Goal: Book appointment/travel/reservation

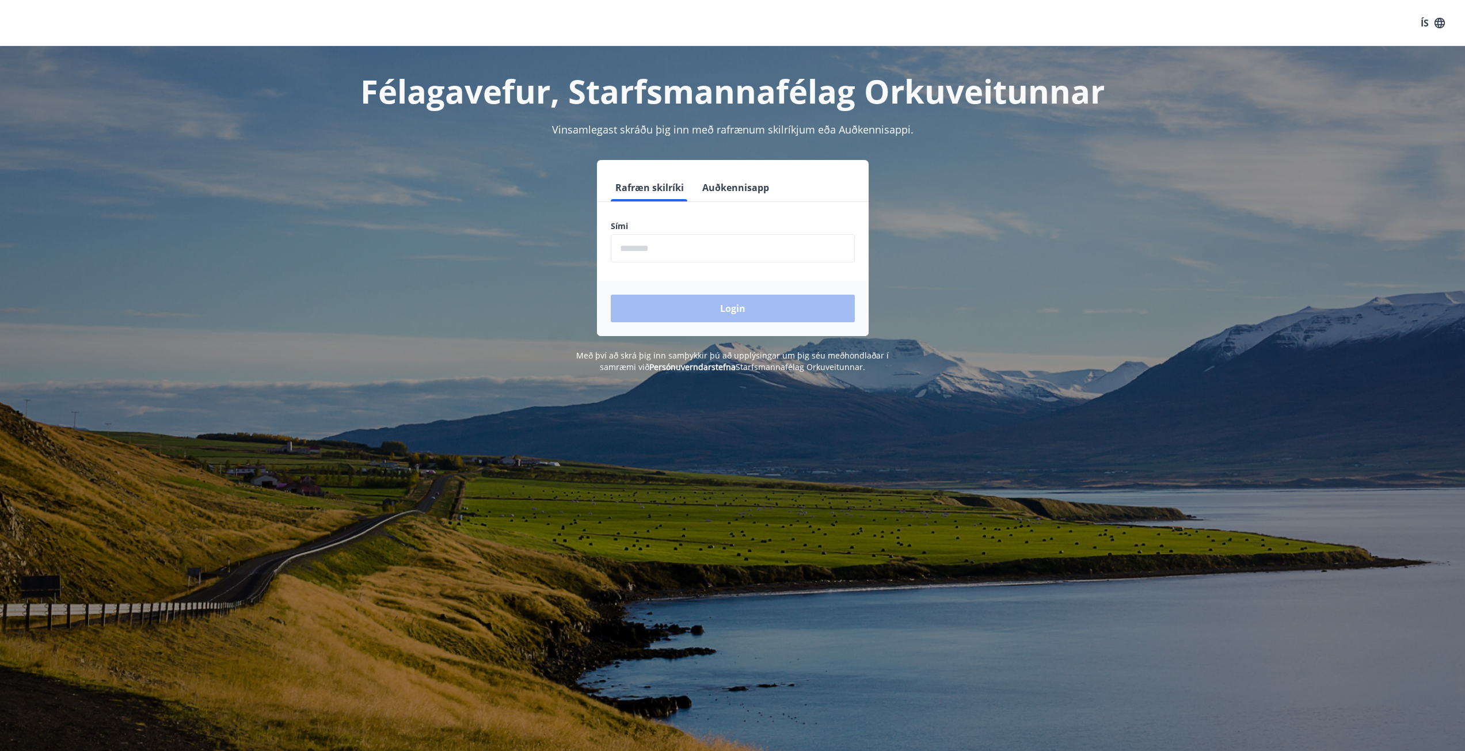
click at [650, 238] on input "phone" at bounding box center [733, 248] width 244 height 28
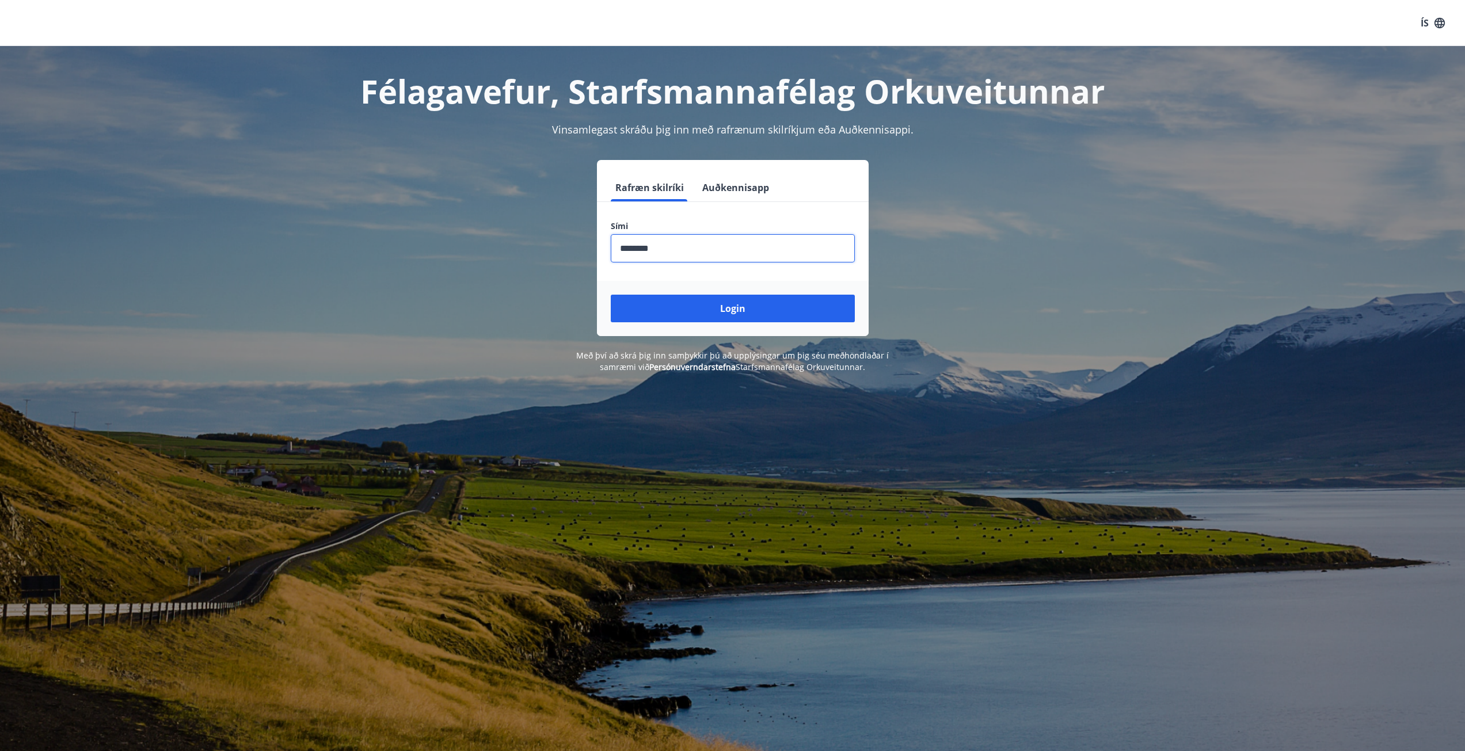
type input "********"
click at [611, 295] on button "Login" at bounding box center [733, 309] width 244 height 28
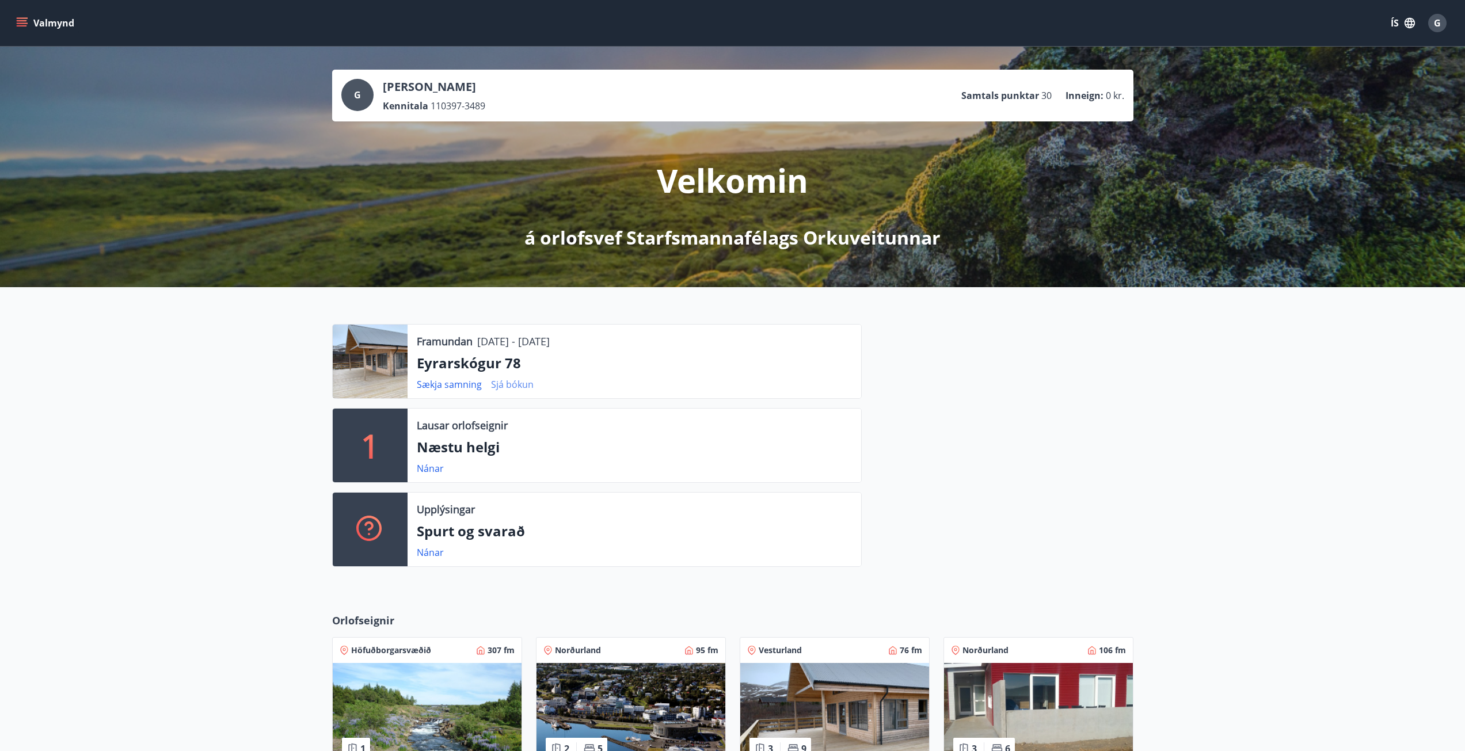
click at [527, 380] on link "Sjá bókun" at bounding box center [512, 384] width 43 height 13
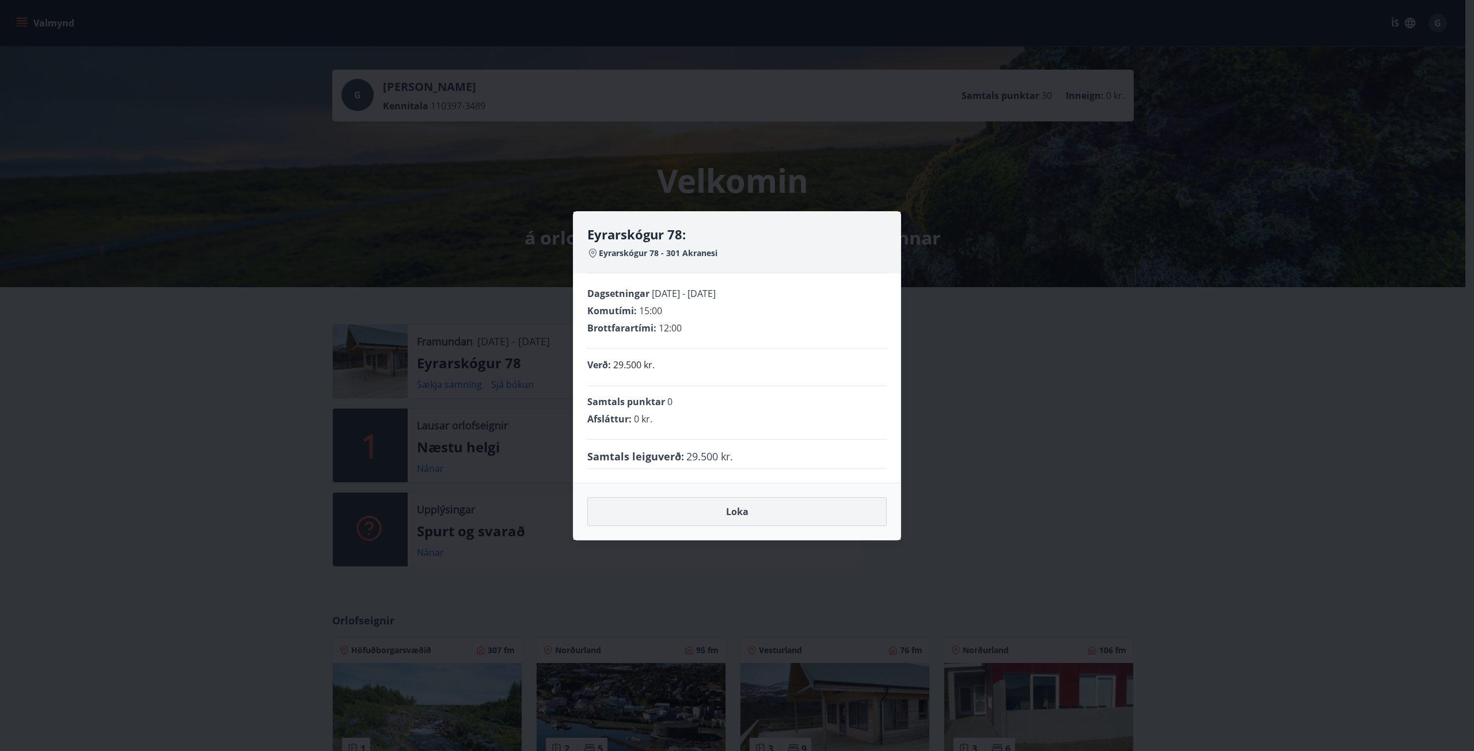
click at [708, 514] on button "Loka" at bounding box center [736, 511] width 299 height 29
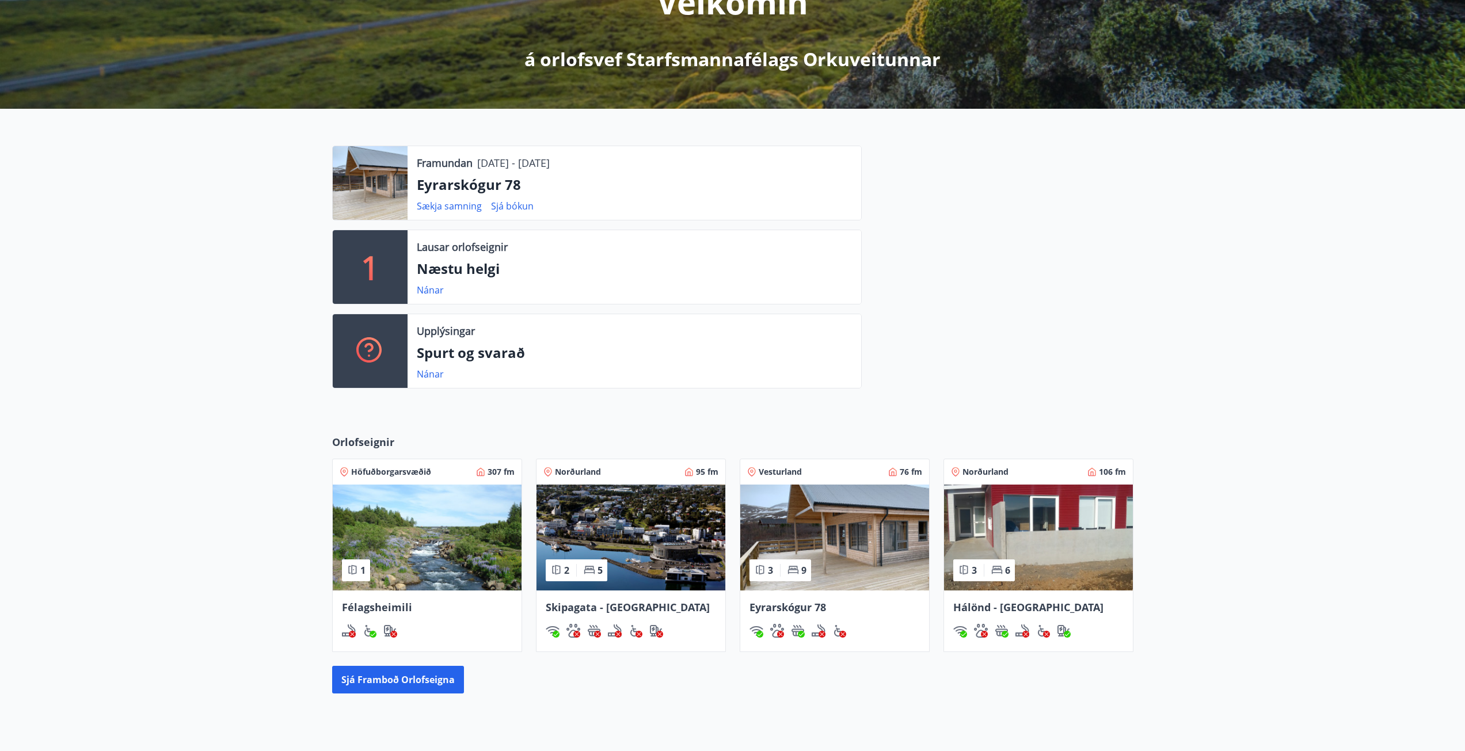
scroll to position [230, 0]
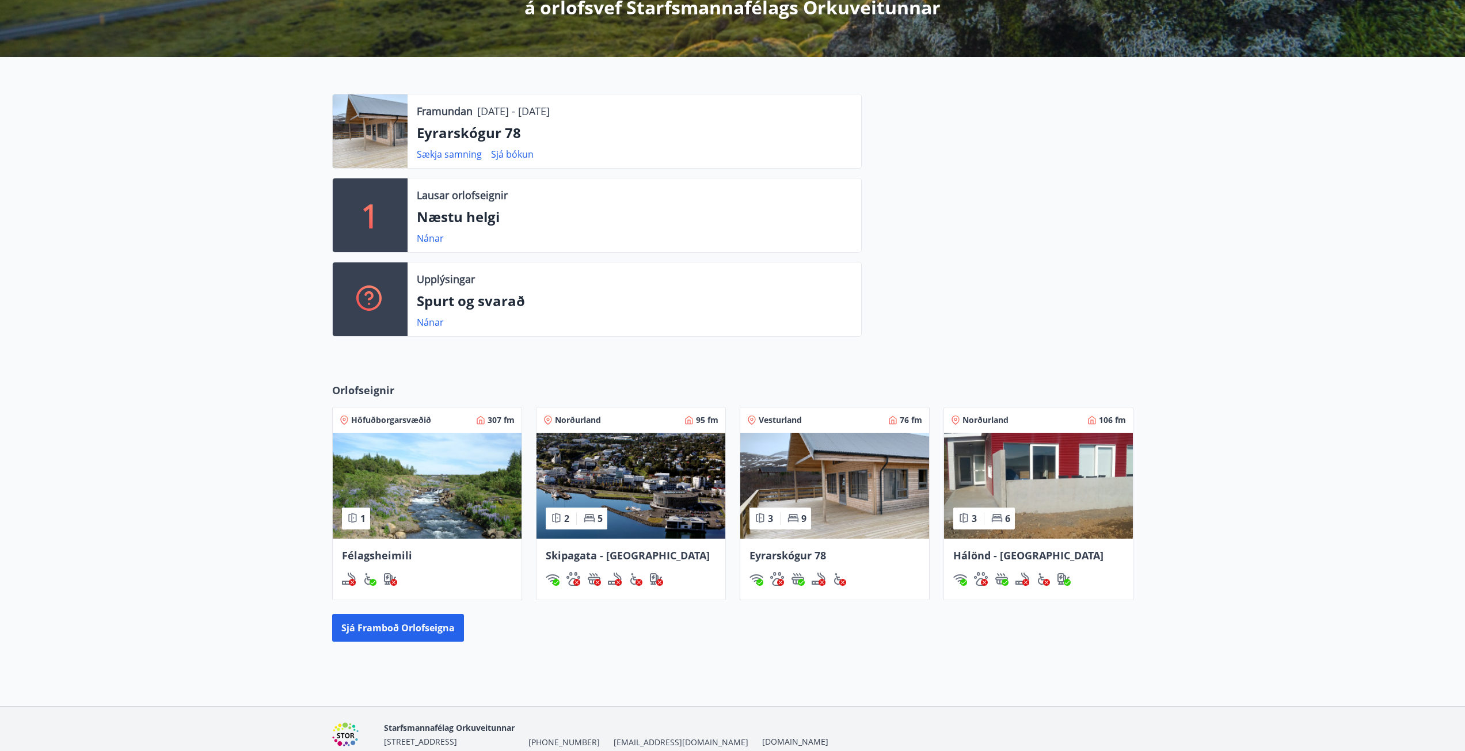
click at [850, 480] on img at bounding box center [834, 486] width 189 height 106
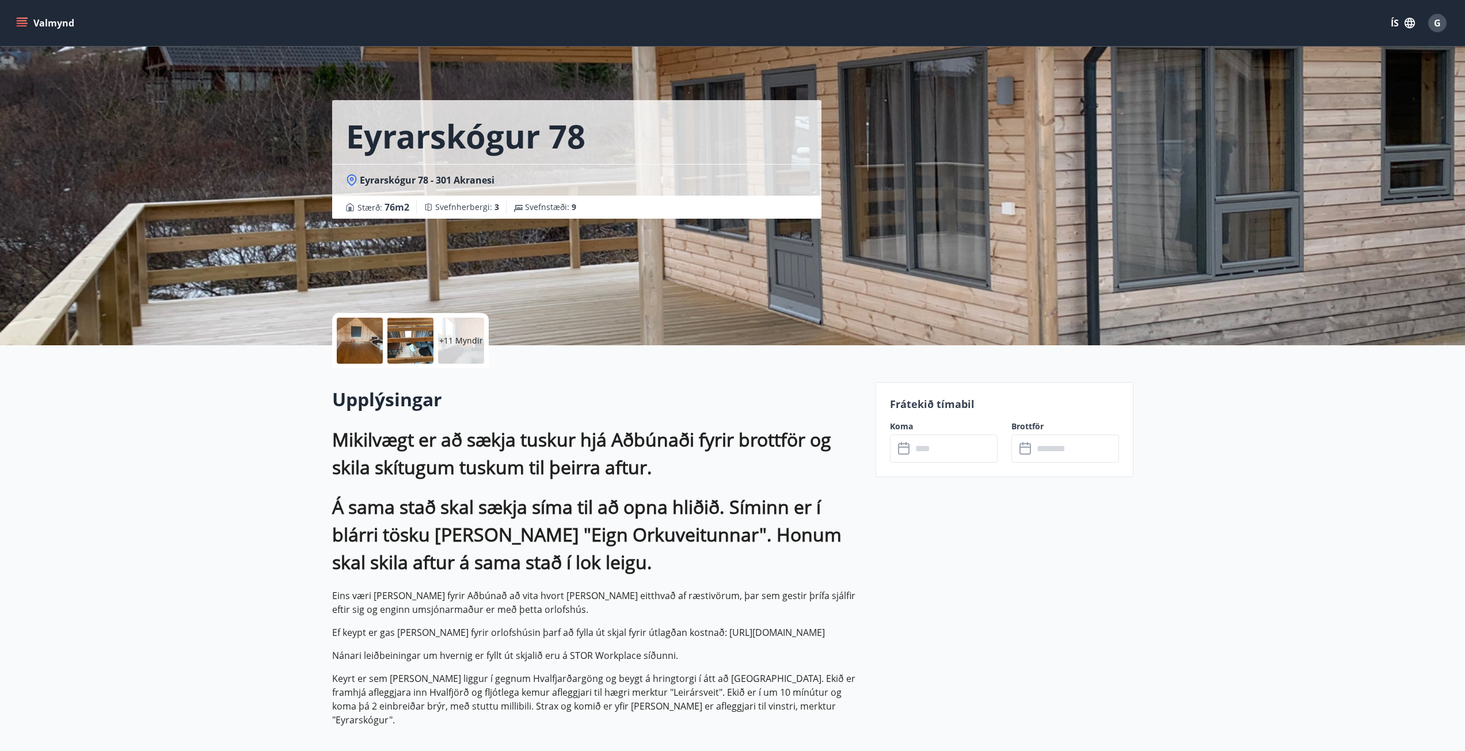
click at [931, 444] on input "text" at bounding box center [955, 449] width 86 height 28
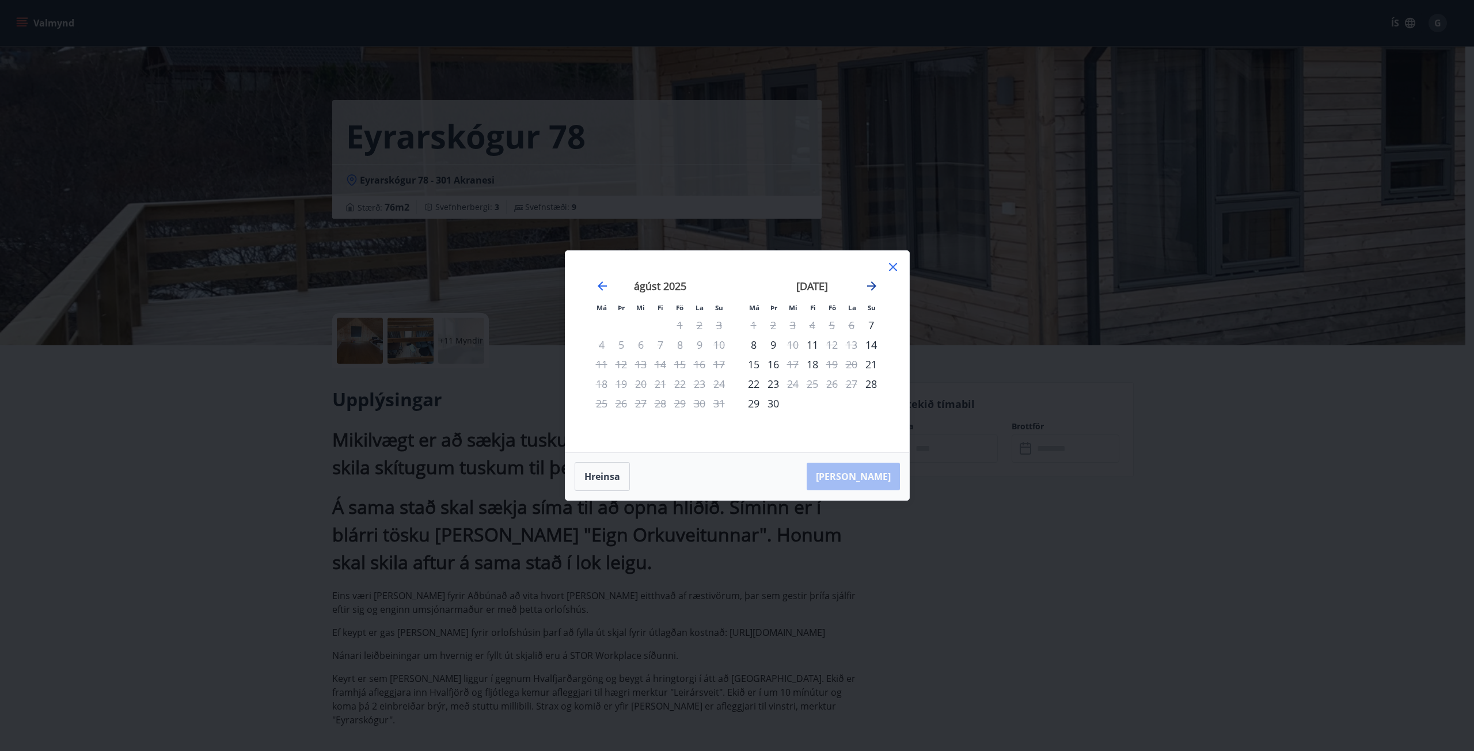
click at [874, 279] on icon "Move forward to switch to the next month." at bounding box center [872, 286] width 14 height 14
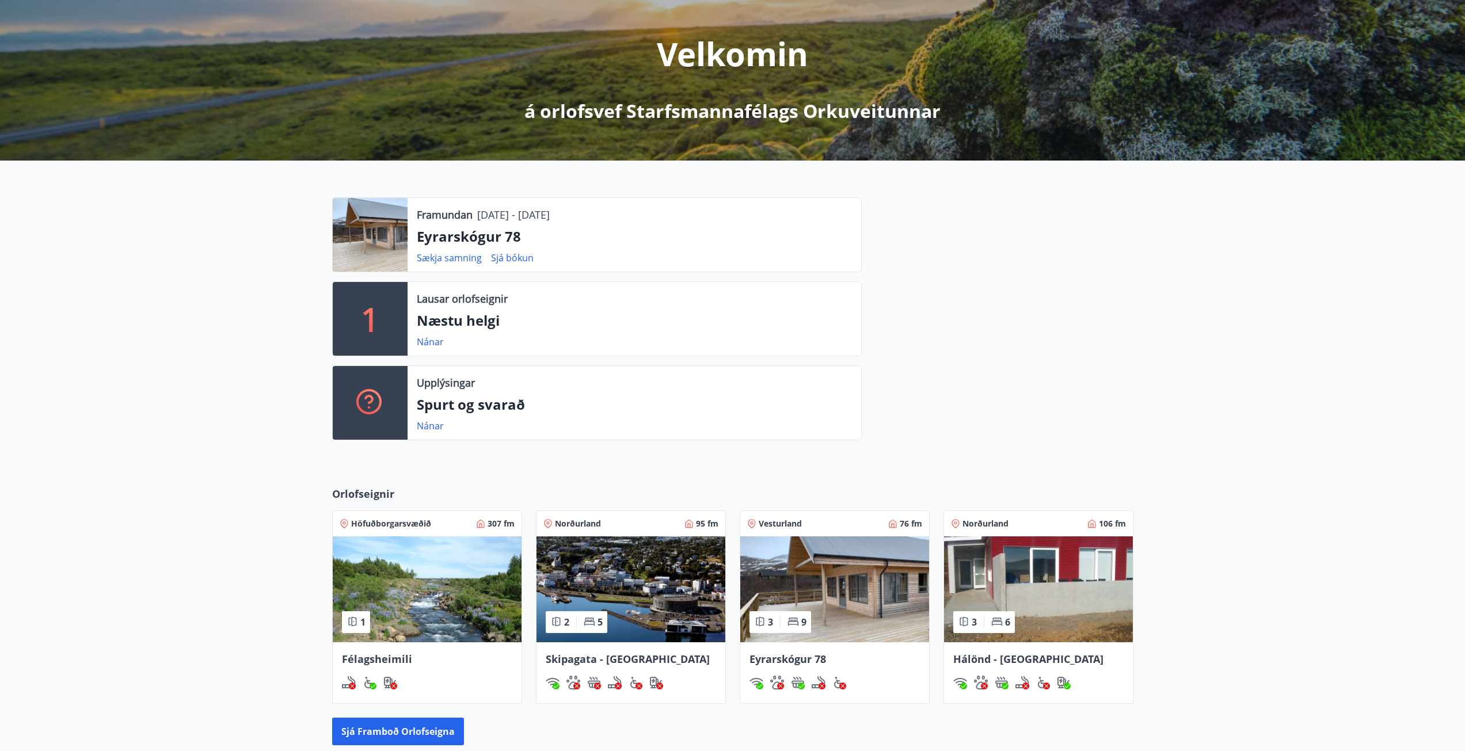
scroll to position [282, 0]
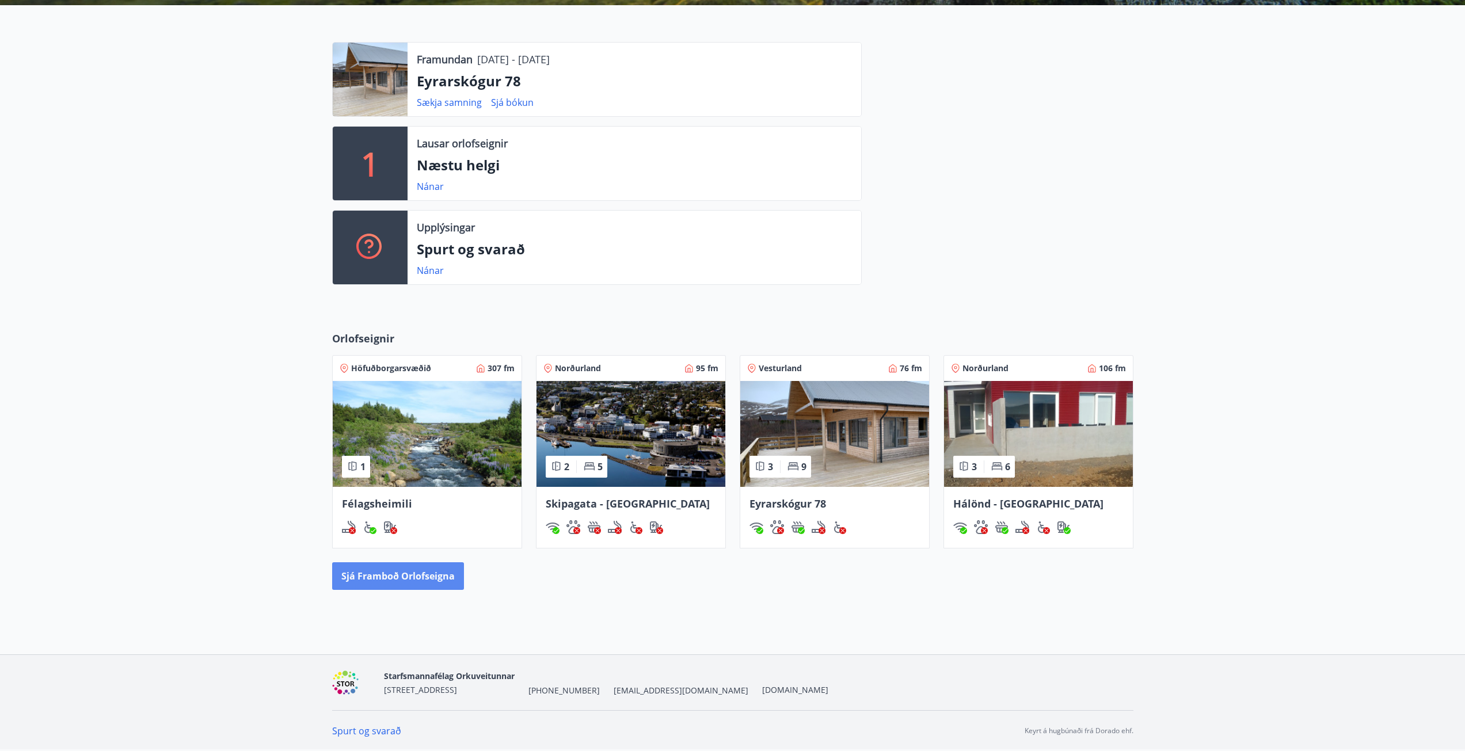
click at [451, 574] on button "Sjá framboð orlofseigna" at bounding box center [398, 576] width 132 height 28
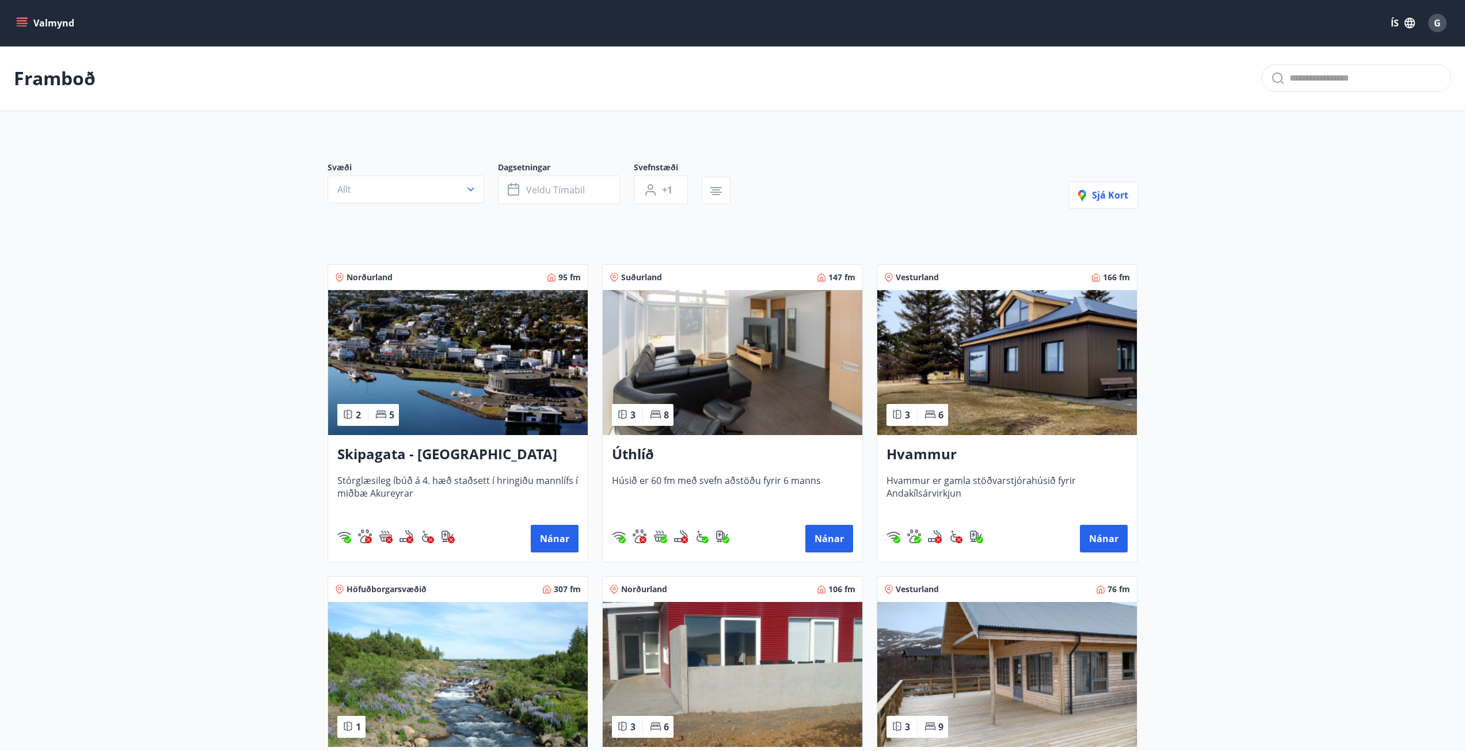
click at [854, 161] on div "Svæði Allt Dagsetningar Veldu tímabil Svefnstæði +1 Sjá kort Norðurland 95 fm 2…" at bounding box center [732, 508] width 829 height 749
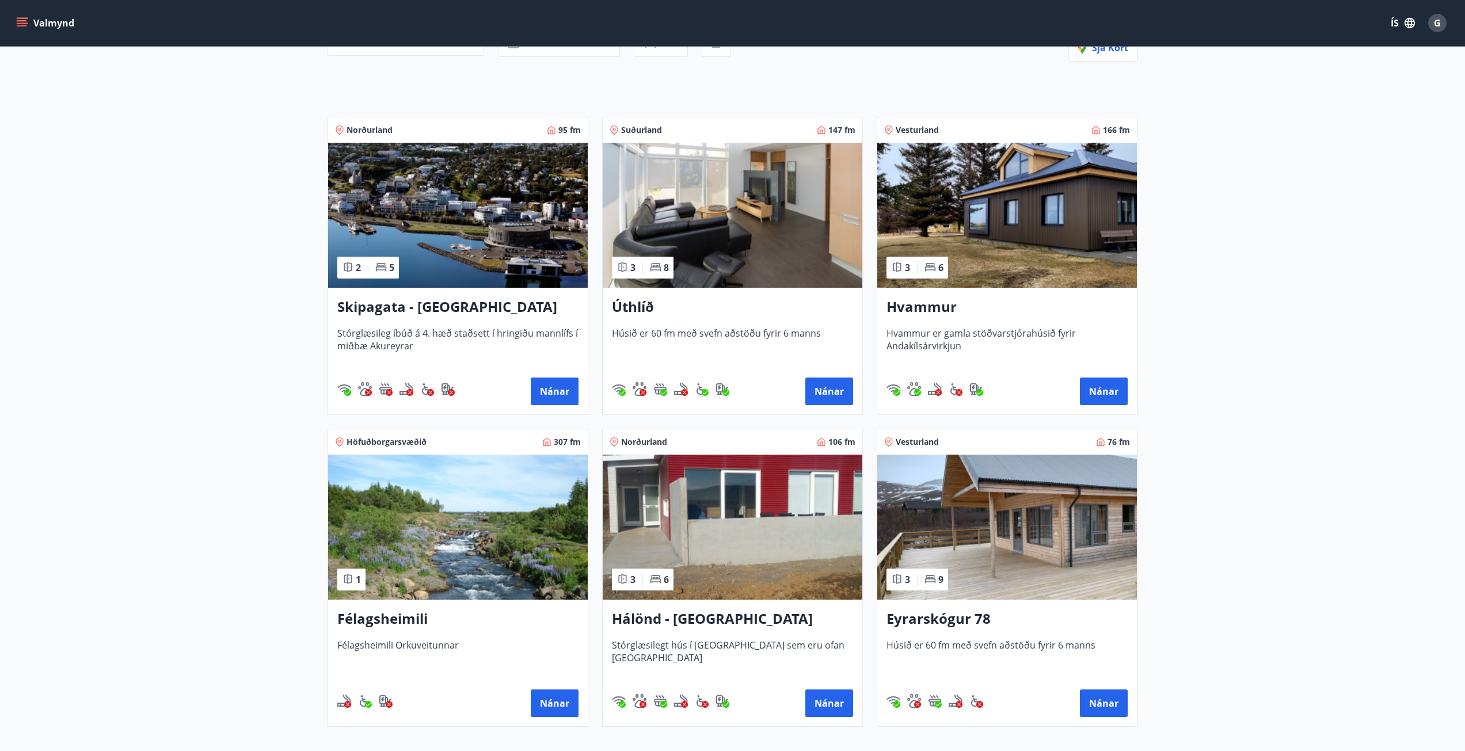
scroll to position [115, 0]
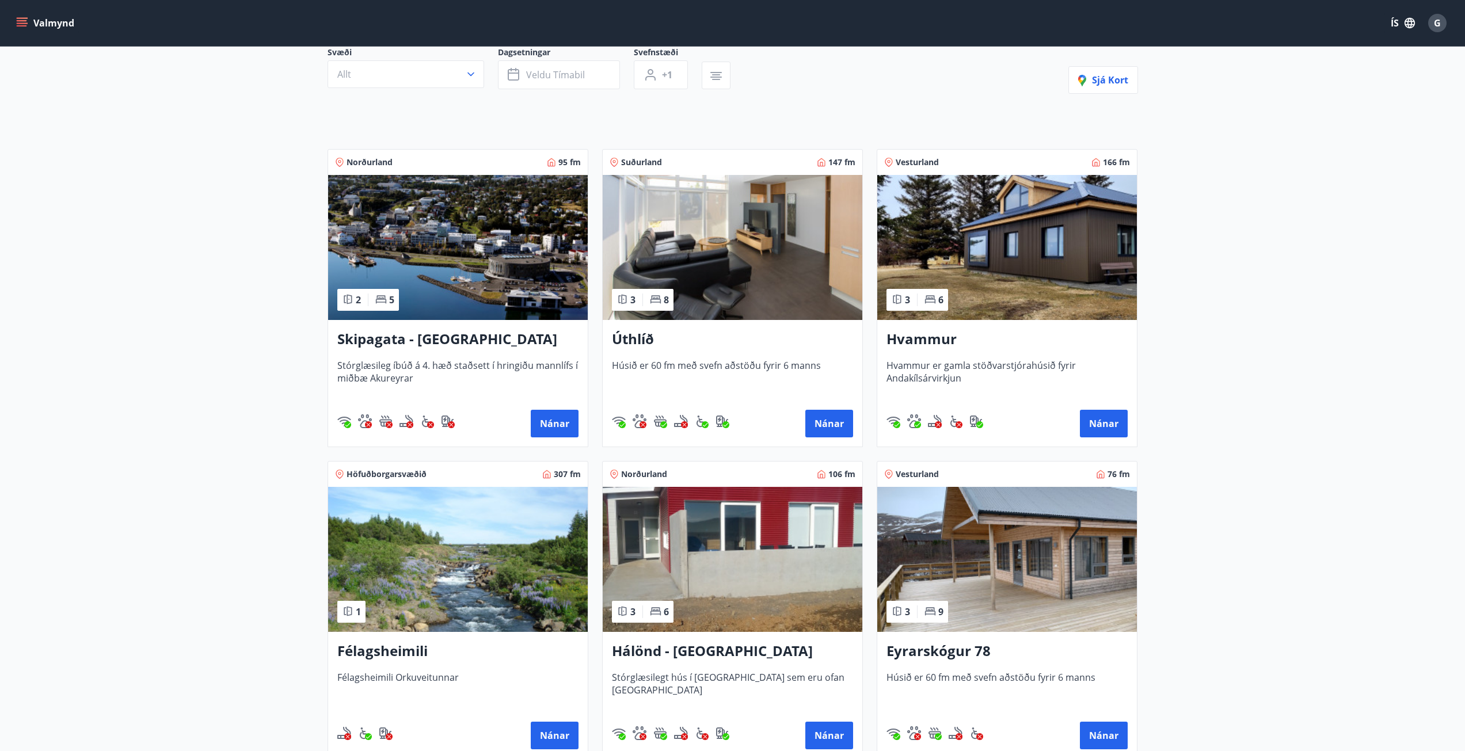
click at [1038, 289] on img at bounding box center [1007, 247] width 260 height 145
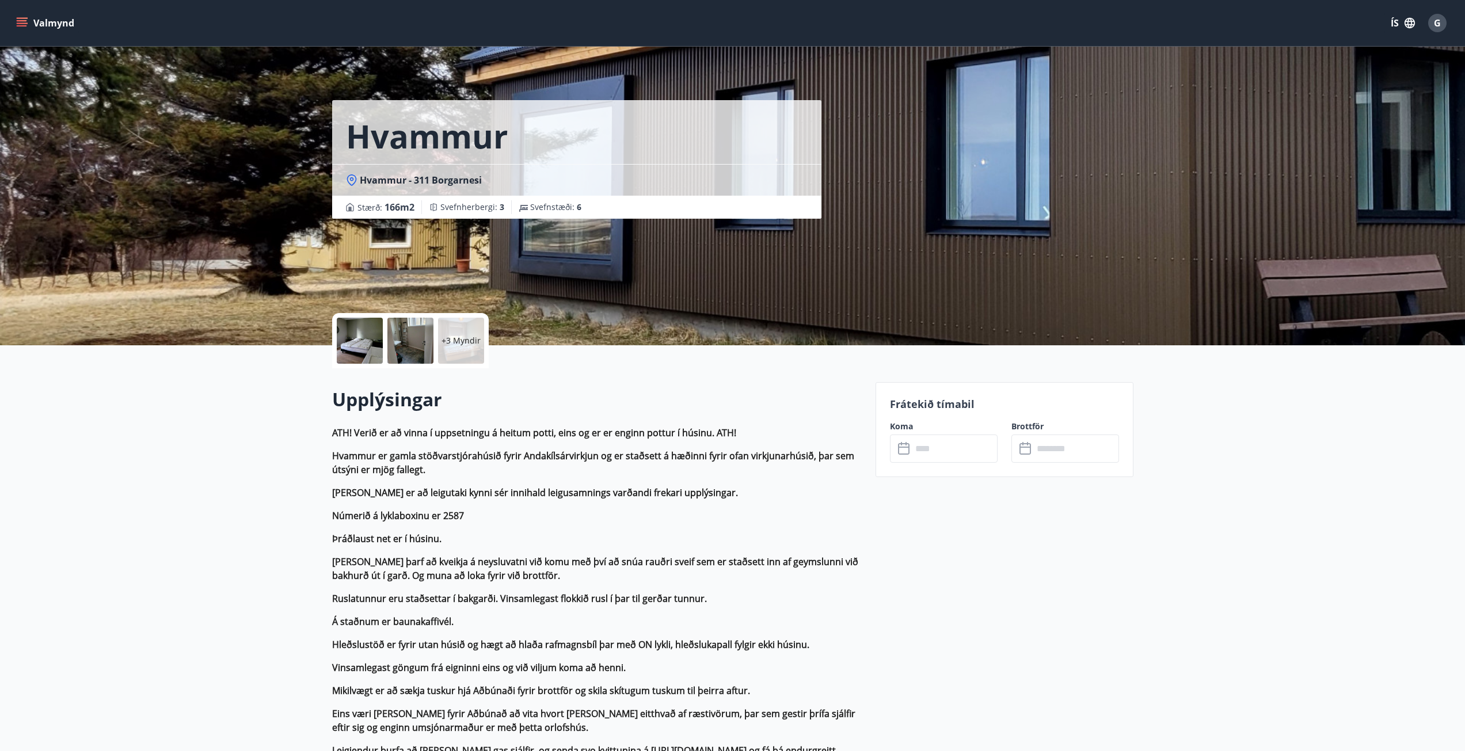
click at [959, 442] on input "text" at bounding box center [955, 449] width 86 height 28
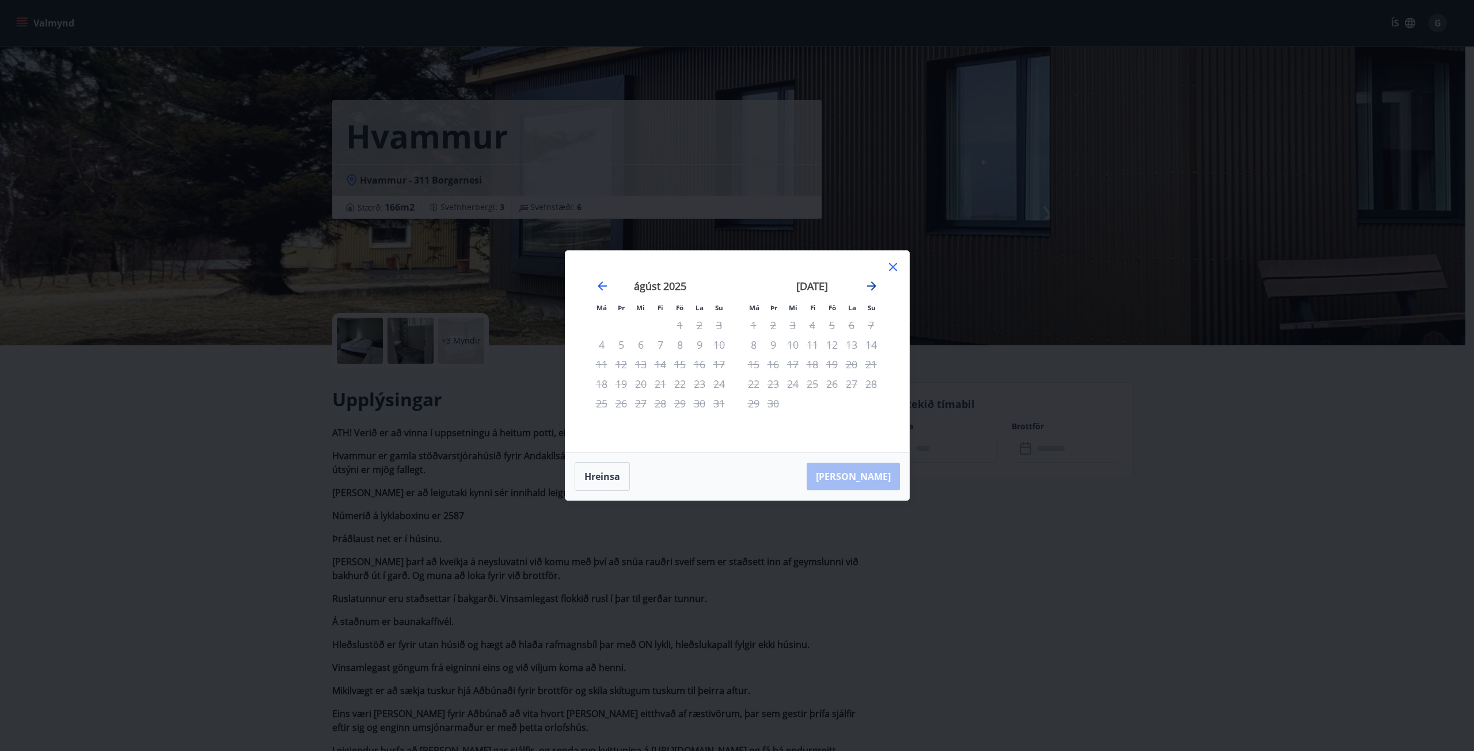
click at [869, 284] on icon "Move forward to switch to the next month." at bounding box center [872, 286] width 14 height 14
drag, startPoint x: 893, startPoint y: 269, endPoint x: 401, endPoint y: 155, distance: 505.2
click at [894, 269] on icon at bounding box center [893, 267] width 14 height 14
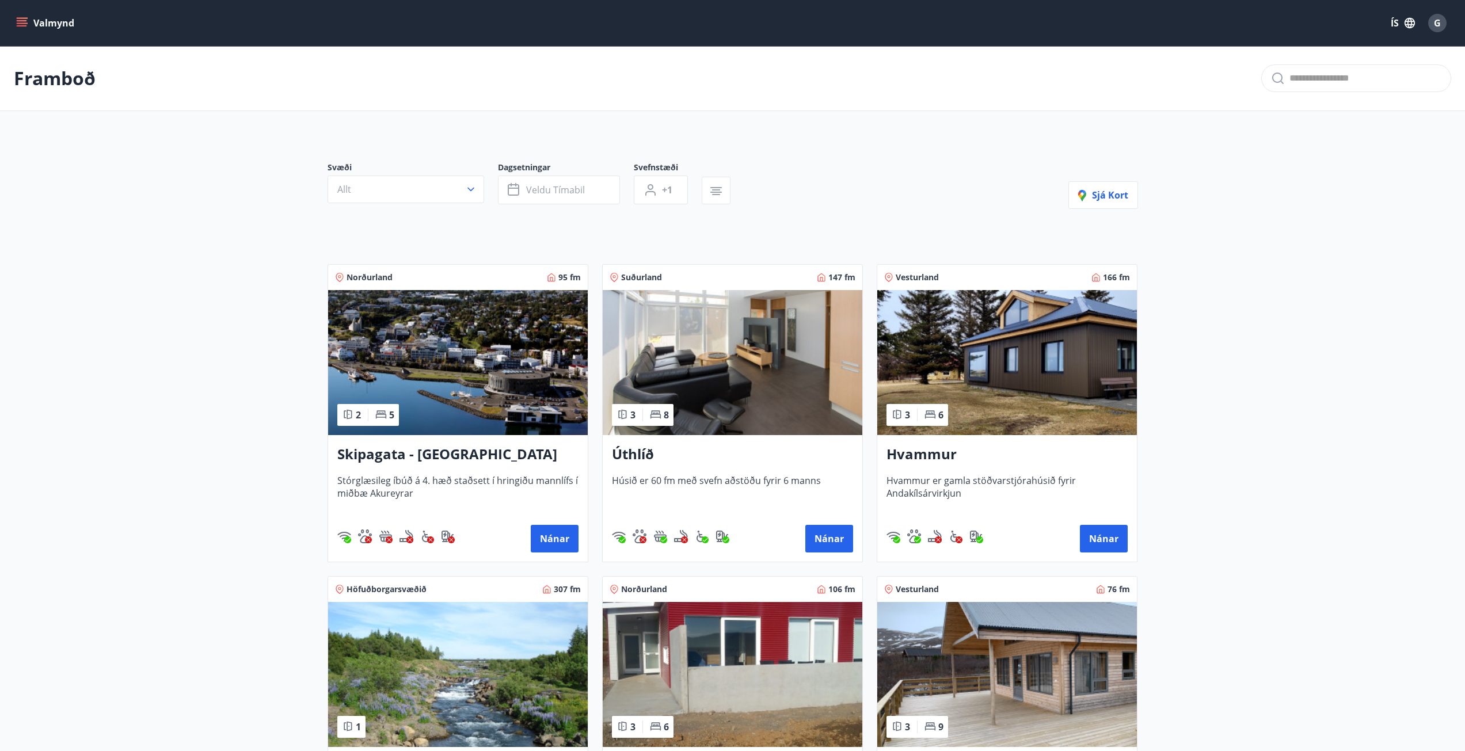
click at [749, 367] on img at bounding box center [733, 362] width 260 height 145
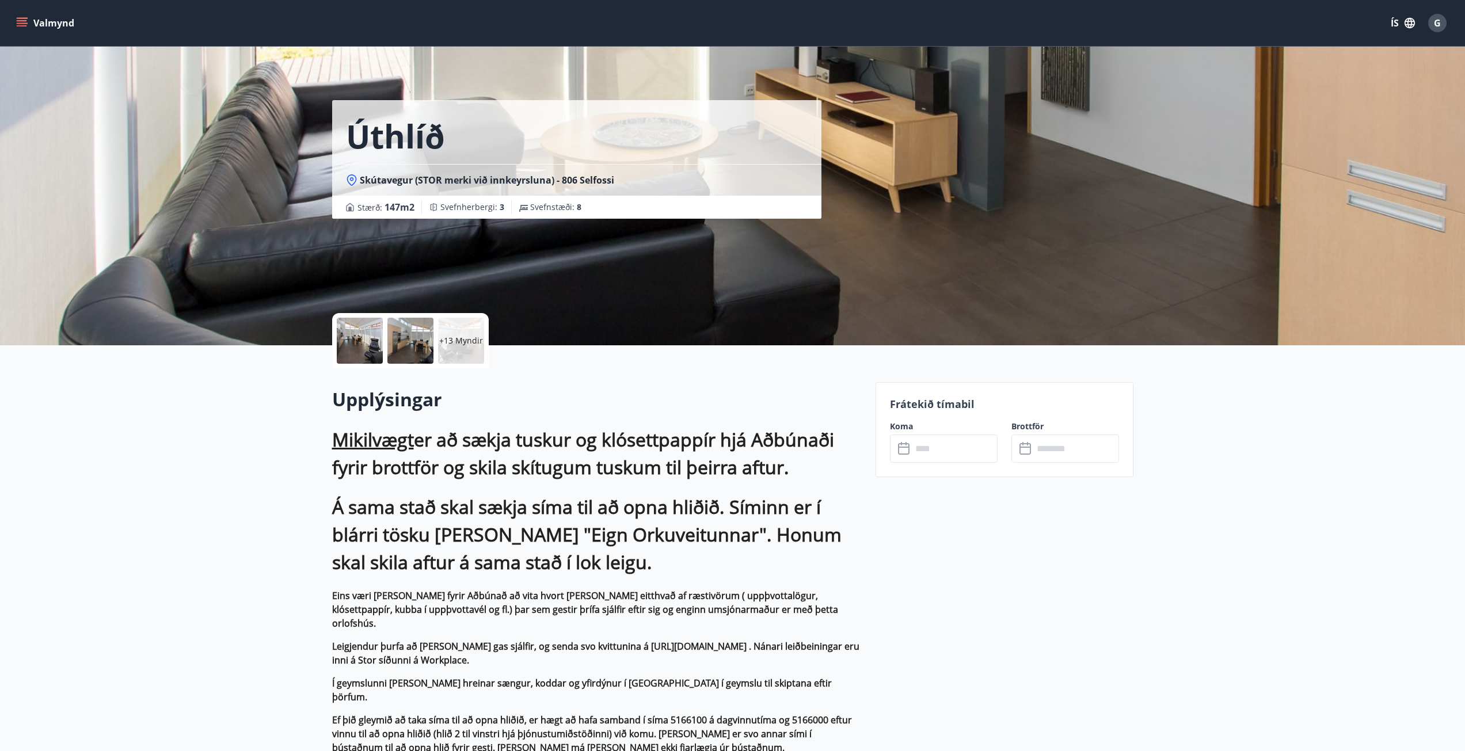
click at [937, 456] on input "text" at bounding box center [955, 449] width 86 height 28
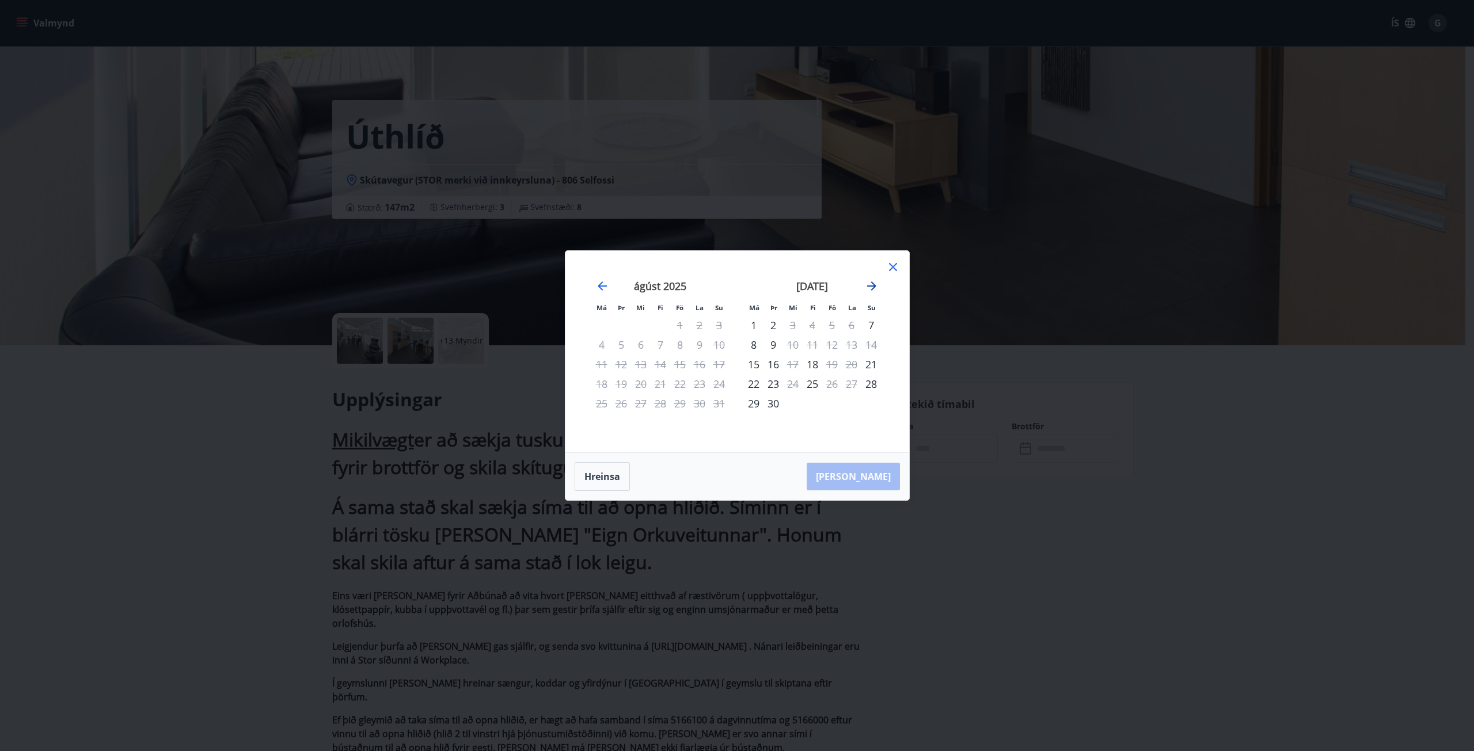
click at [871, 286] on icon "Move forward to switch to the next month." at bounding box center [871, 285] width 9 height 9
click at [891, 268] on icon at bounding box center [893, 267] width 14 height 14
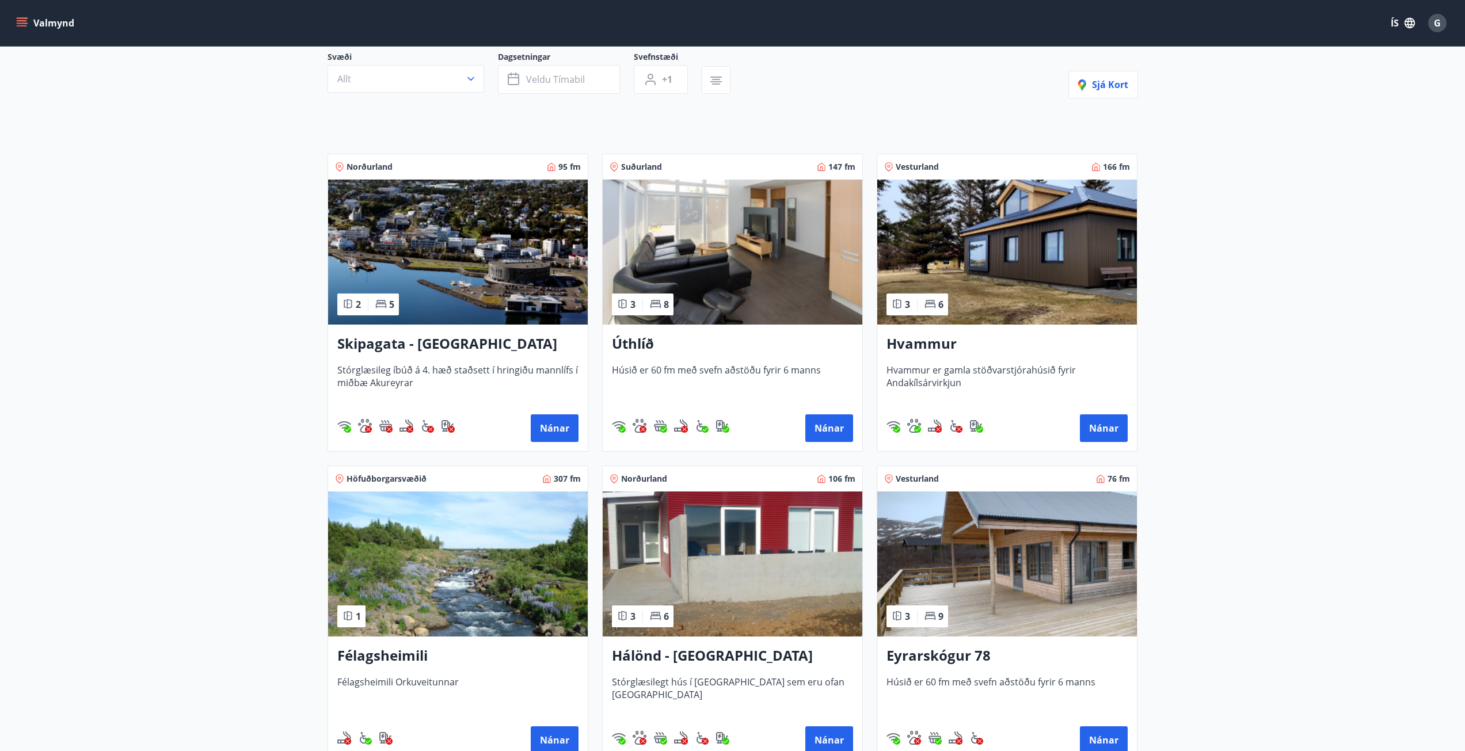
scroll to position [115, 0]
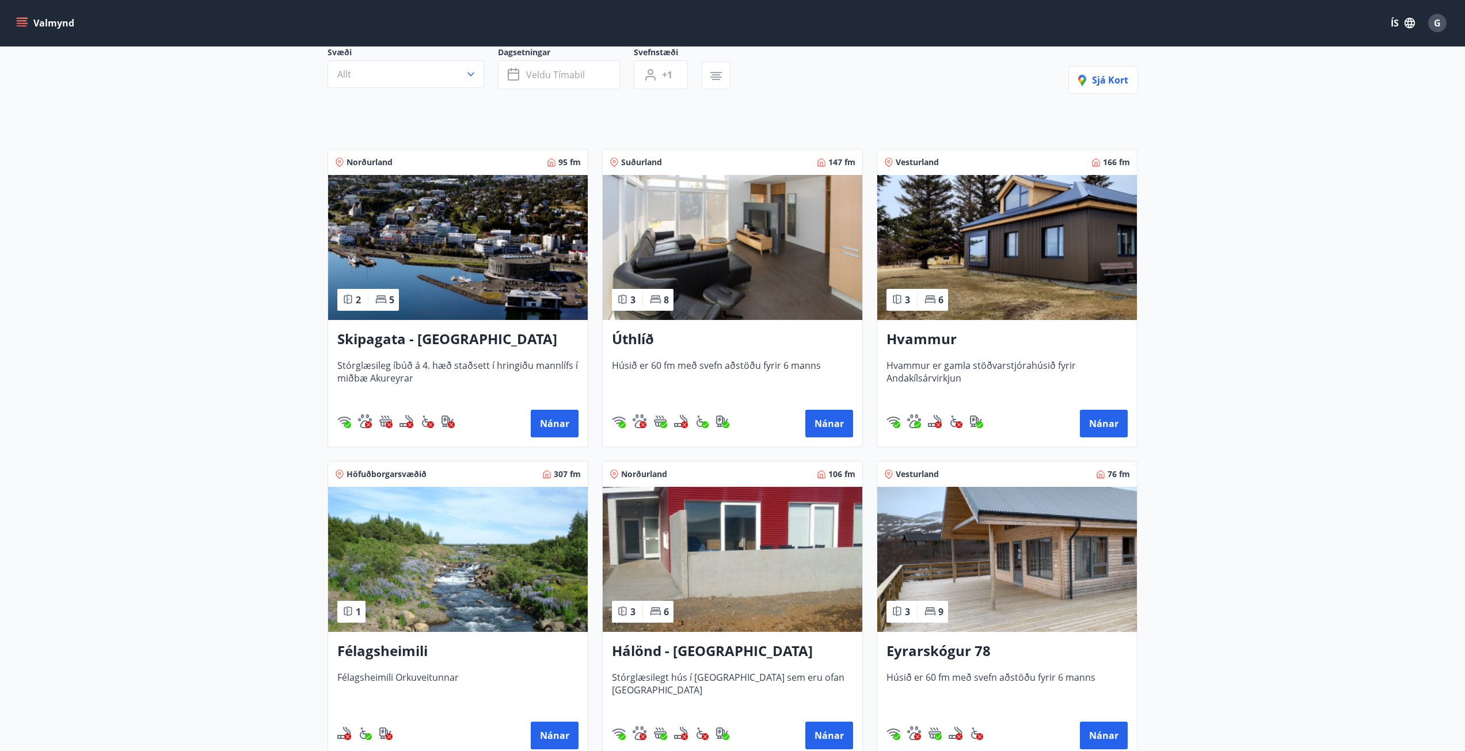
click at [992, 526] on img at bounding box center [1007, 559] width 260 height 145
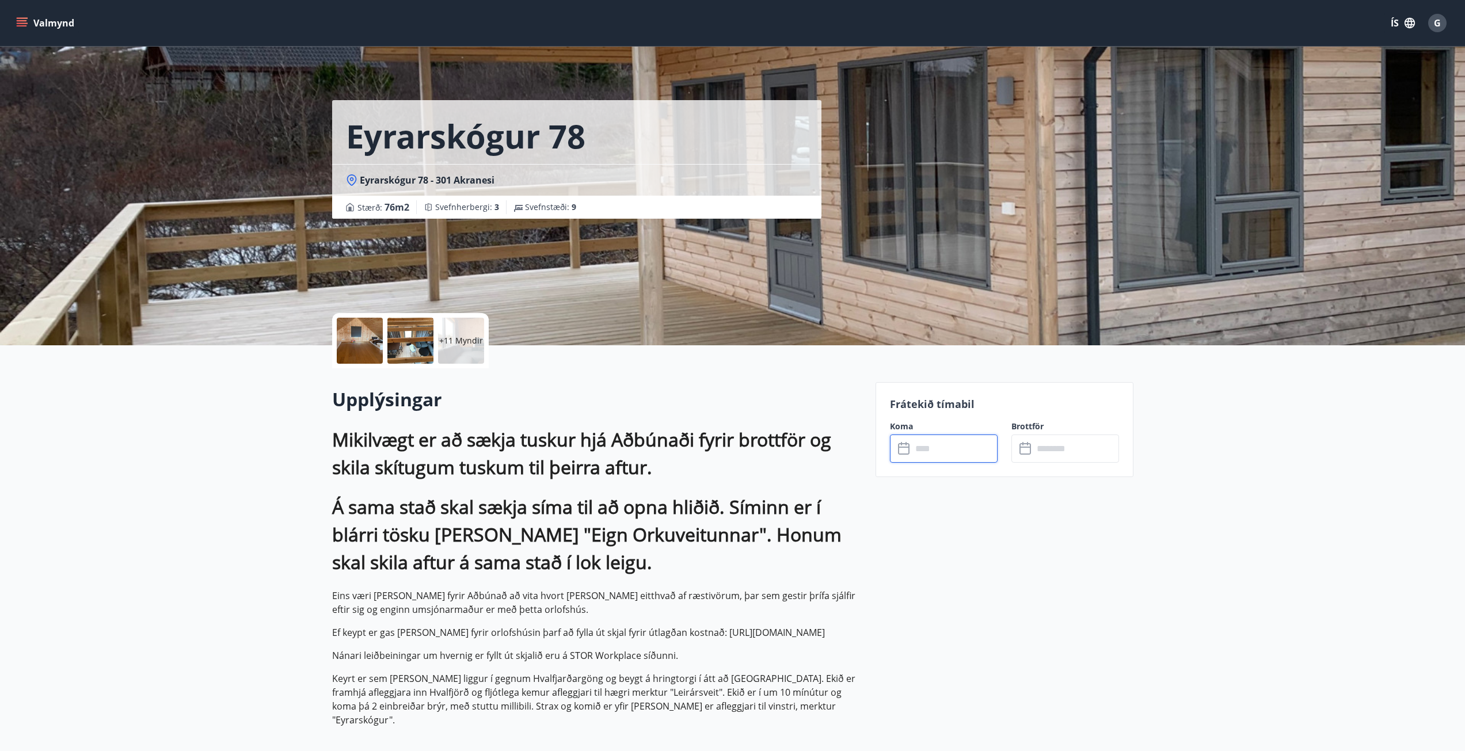
click at [928, 445] on input "text" at bounding box center [955, 449] width 86 height 28
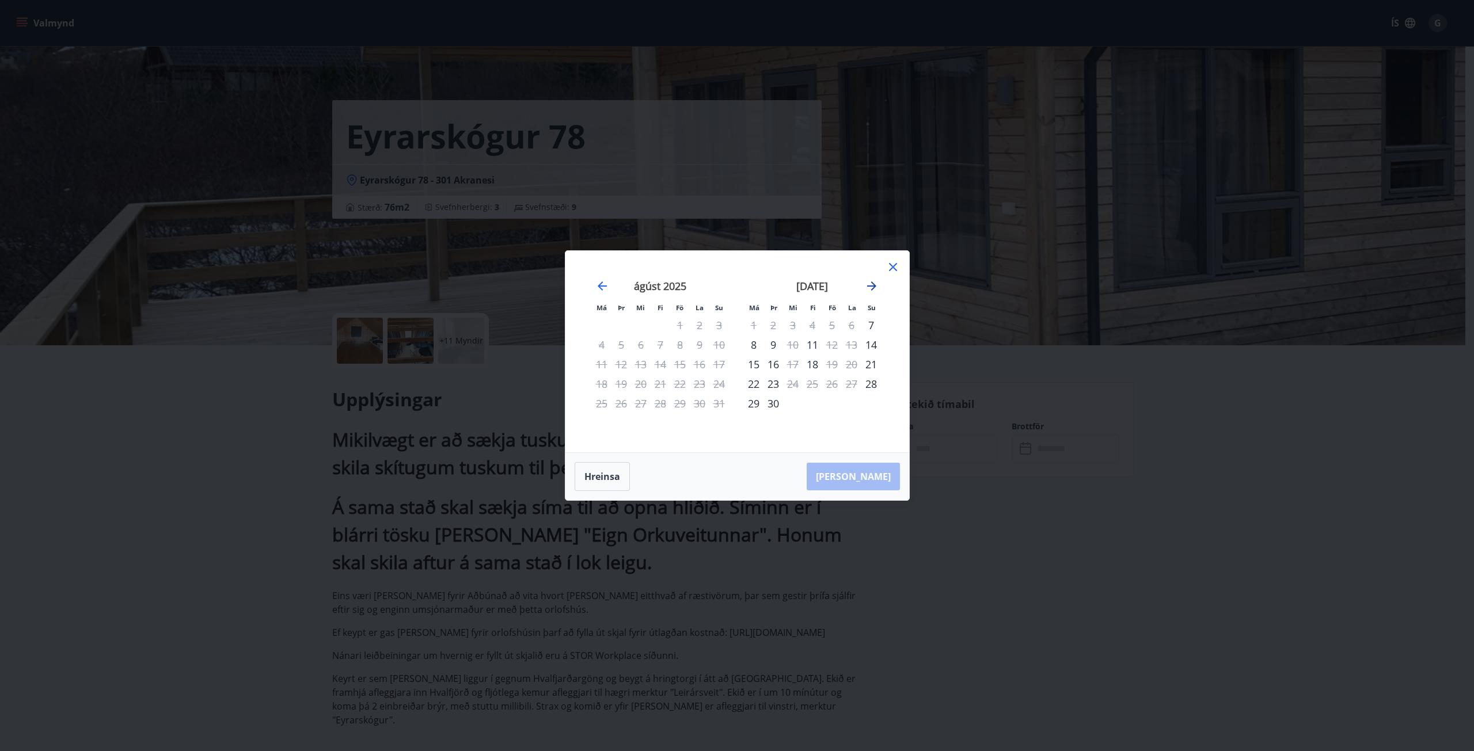
click at [873, 283] on icon "Move forward to switch to the next month." at bounding box center [872, 286] width 14 height 14
click at [889, 267] on icon at bounding box center [893, 267] width 14 height 14
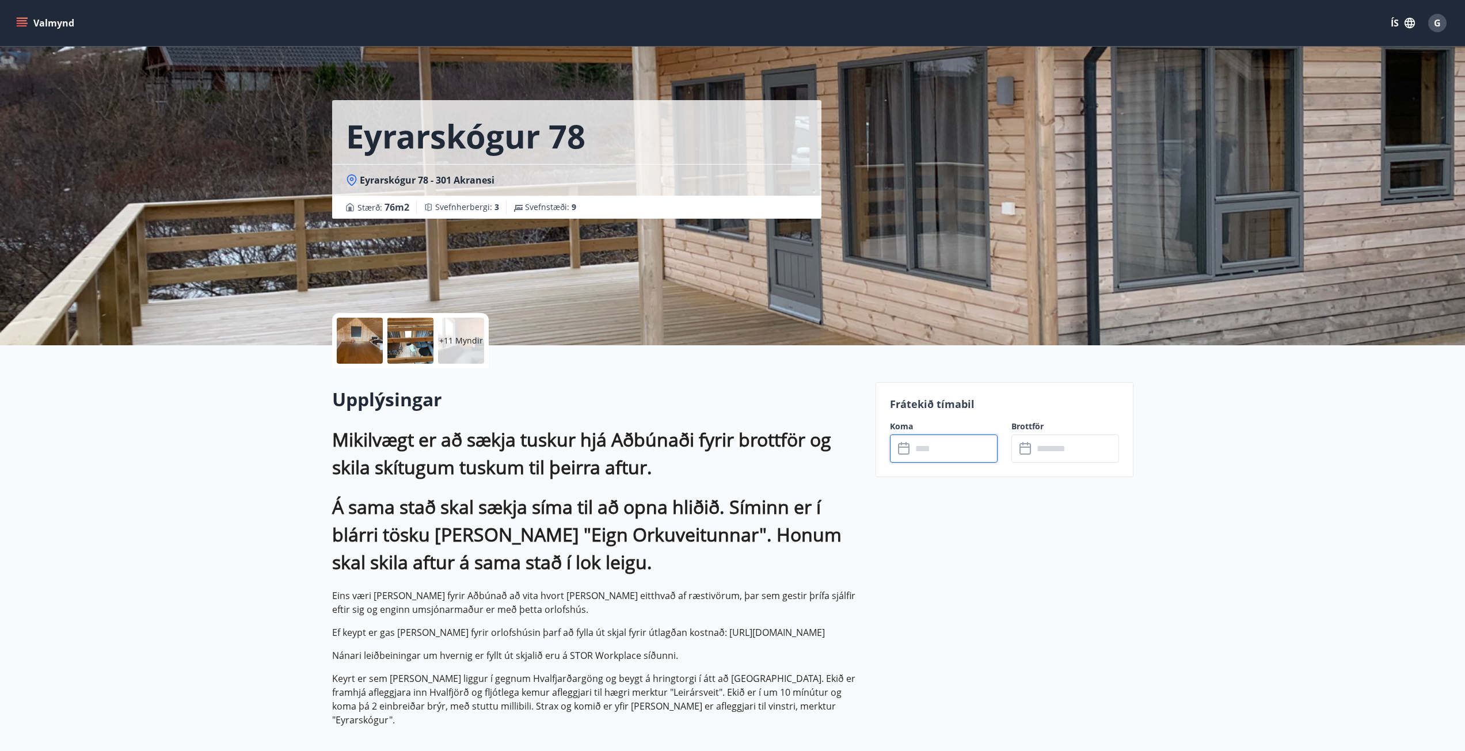
click at [1440, 21] on span "G" at bounding box center [1437, 23] width 7 height 13
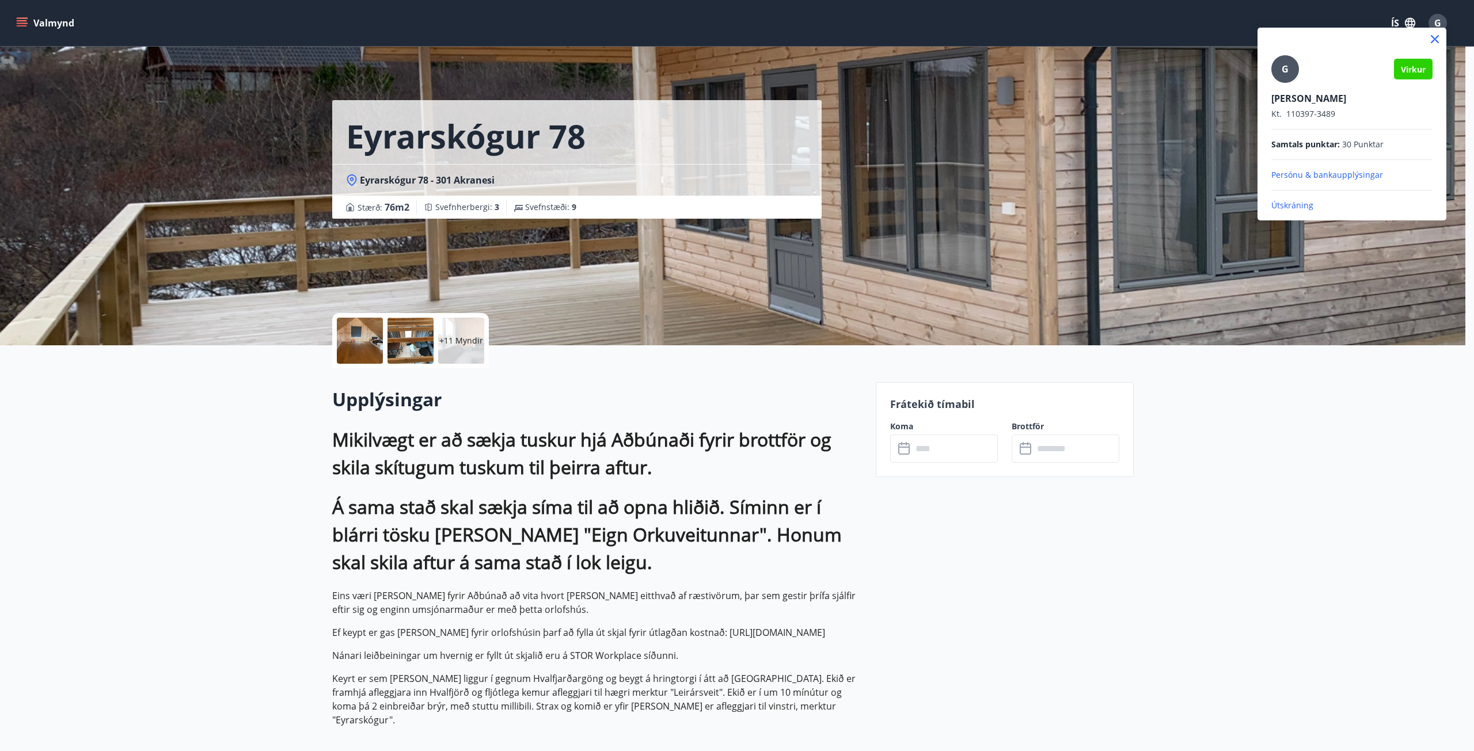
drag, startPoint x: 1292, startPoint y: 239, endPoint x: 1208, endPoint y: 214, distance: 87.8
click at [1291, 239] on div at bounding box center [737, 375] width 1474 height 751
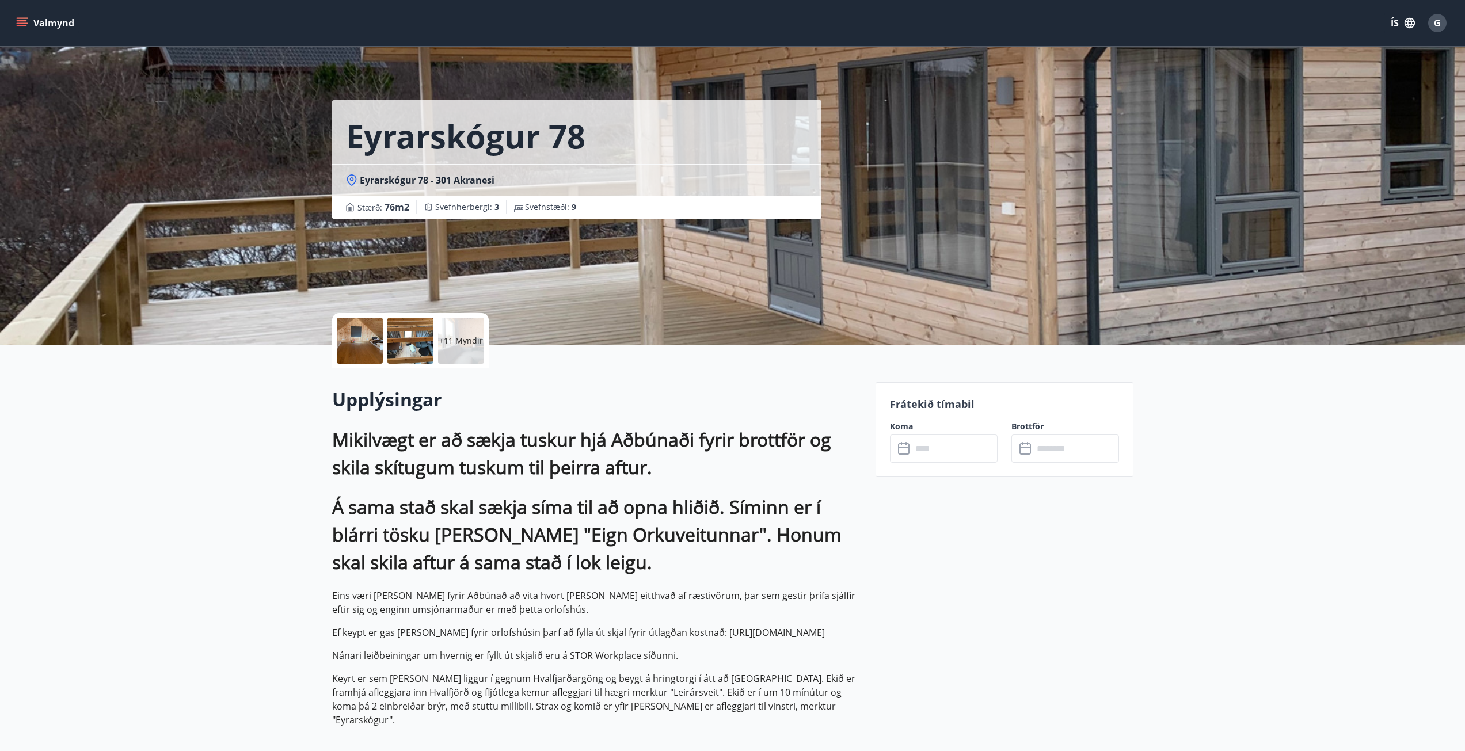
click at [82, 25] on div "Valmynd ÍS G" at bounding box center [732, 23] width 1437 height 28
click at [59, 21] on button "Valmynd" at bounding box center [46, 23] width 65 height 21
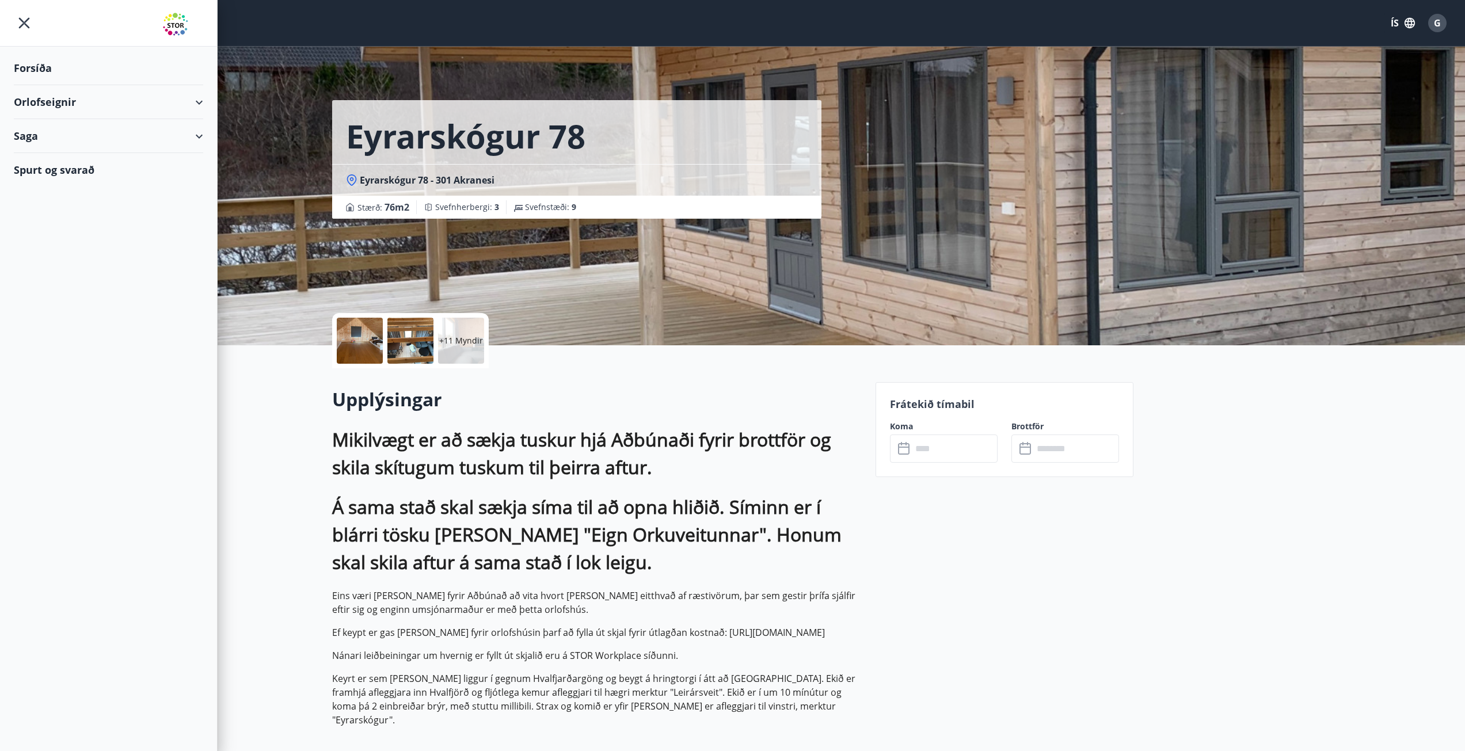
click at [89, 109] on div "Orlofseignir" at bounding box center [108, 102] width 189 height 34
click at [79, 154] on div "Bókunardagatal" at bounding box center [108, 155] width 171 height 24
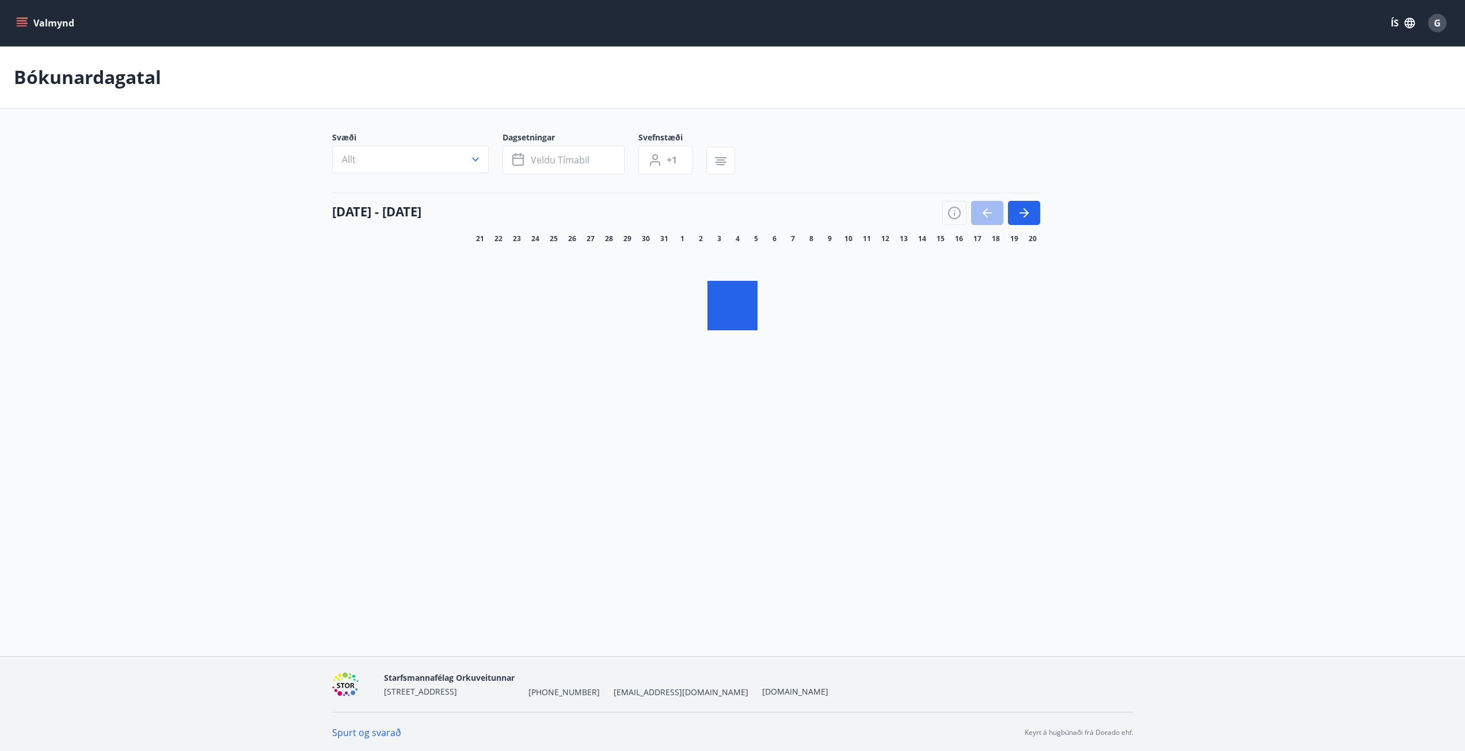
click at [17, 22] on icon "menu" at bounding box center [22, 23] width 12 height 12
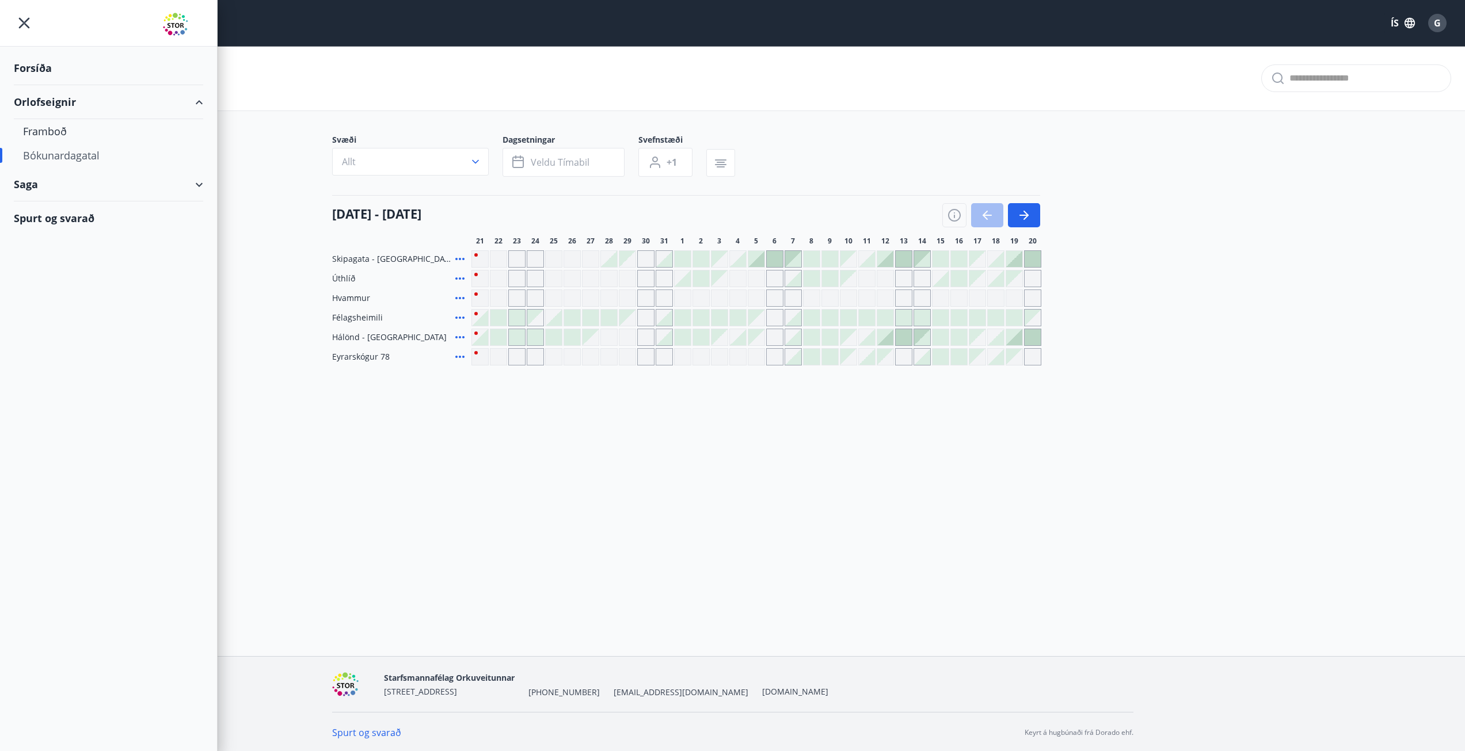
click at [54, 67] on div "Forsíða" at bounding box center [108, 68] width 189 height 34
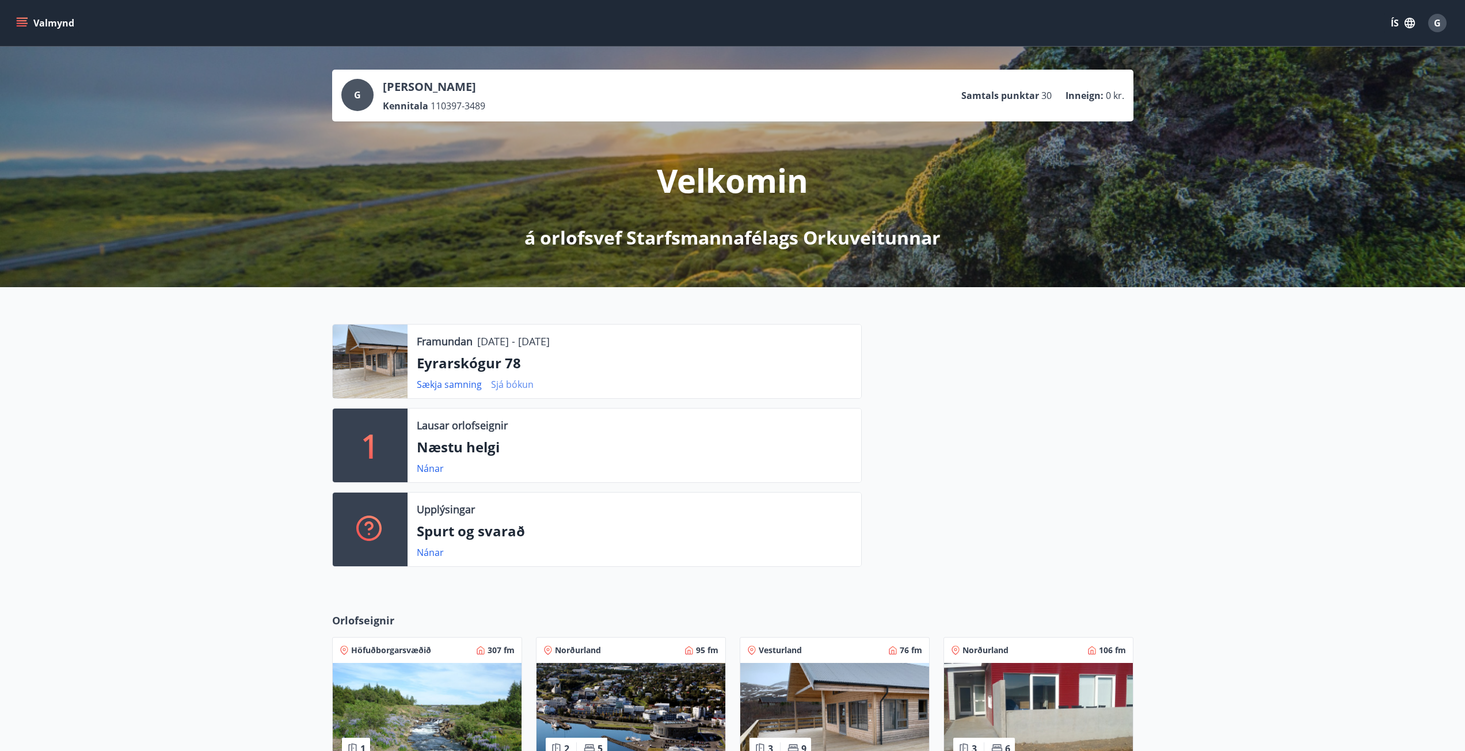
click at [501, 382] on link "Sjá bókun" at bounding box center [512, 384] width 43 height 13
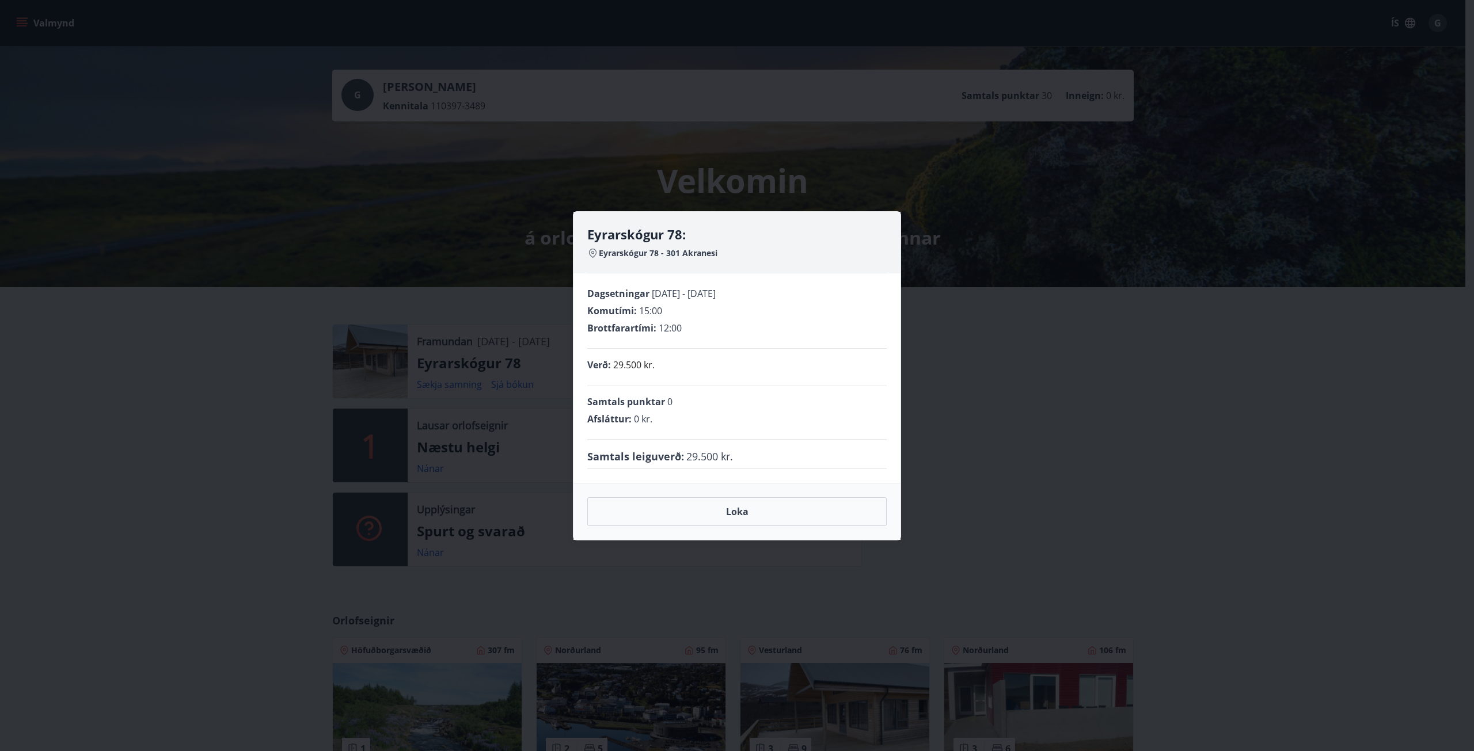
click at [950, 403] on div "Eyrarskógur 78: Eyrarskógur 78 - 301 Akranesi Dagsetningar [DATE] - [DATE] Komu…" at bounding box center [737, 375] width 1474 height 751
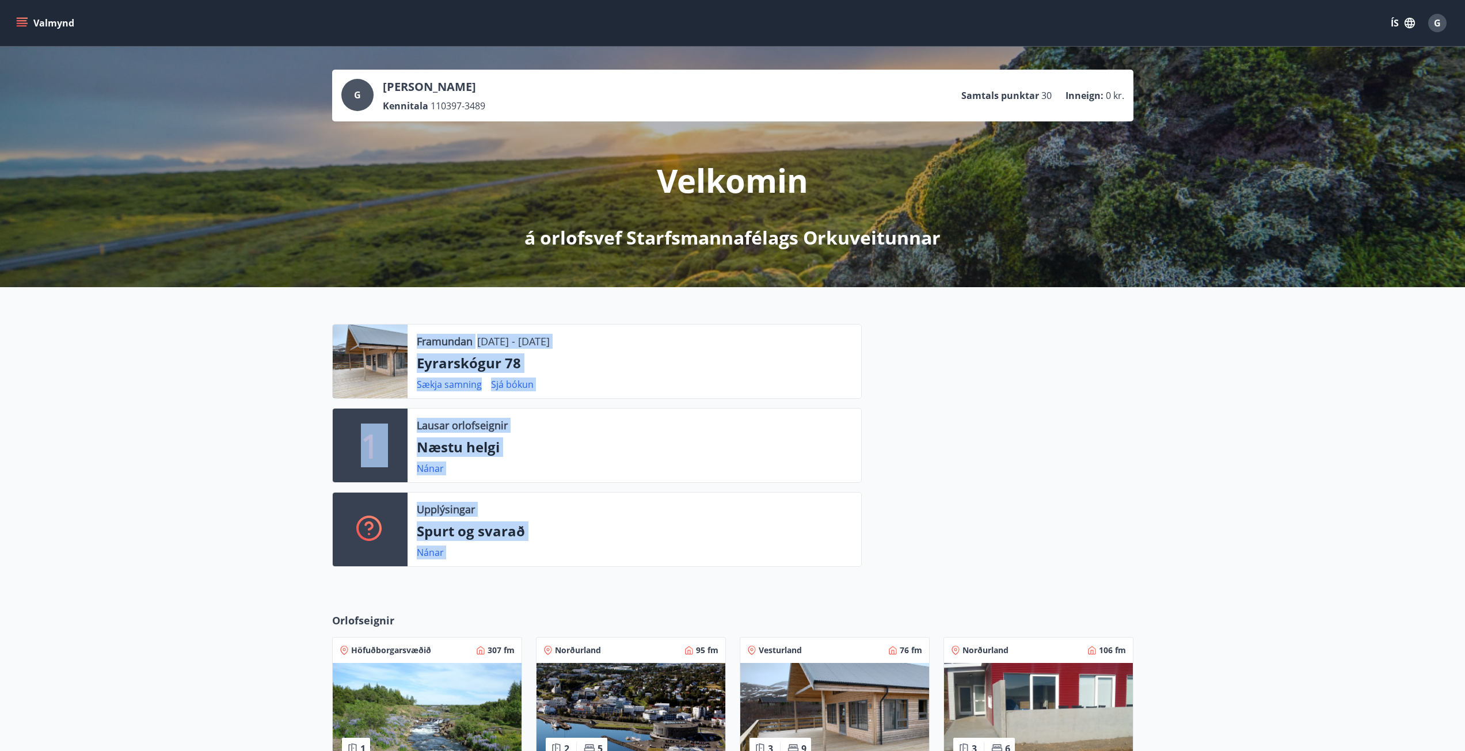
drag, startPoint x: 950, startPoint y: 403, endPoint x: 227, endPoint y: 302, distance: 730.0
click at [227, 302] on div "Framundan 09.10.2025 - 12.10.2025 Eyrarskógur 78 Sækja samning Sjá bókun 1 Laus…" at bounding box center [732, 440] width 1465 height 307
drag, startPoint x: 230, startPoint y: 302, endPoint x: 317, endPoint y: 309, distance: 87.2
click at [231, 302] on div "Framundan 09.10.2025 - 12.10.2025 Eyrarskógur 78 Sækja samning Sjá bókun 1 Laus…" at bounding box center [732, 440] width 1465 height 307
click at [355, 310] on div "Framundan 09.10.2025 - 12.10.2025 Eyrarskógur 78 Sækja samning Sjá bókun 1 Laus…" at bounding box center [732, 440] width 1465 height 307
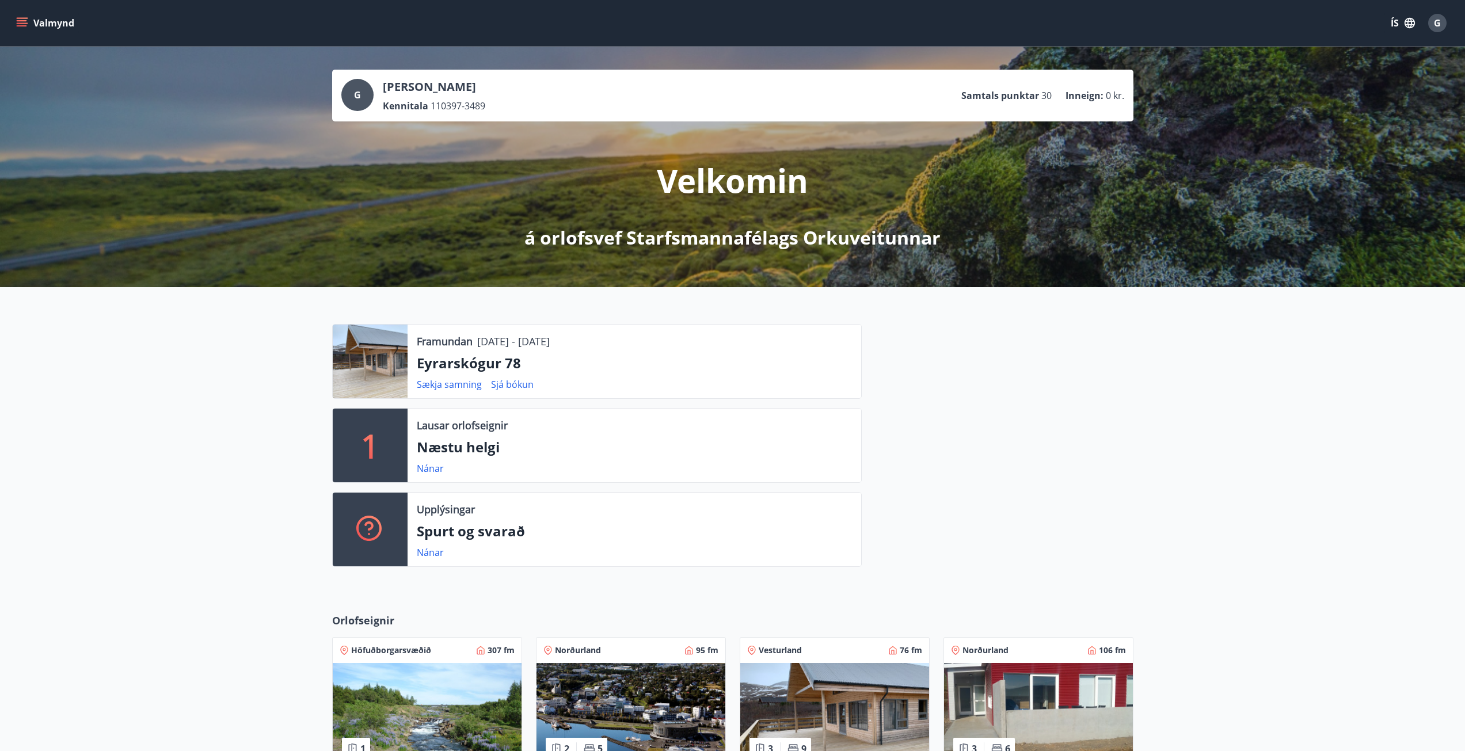
click at [494, 364] on p "Eyrarskógur 78" at bounding box center [634, 363] width 435 height 20
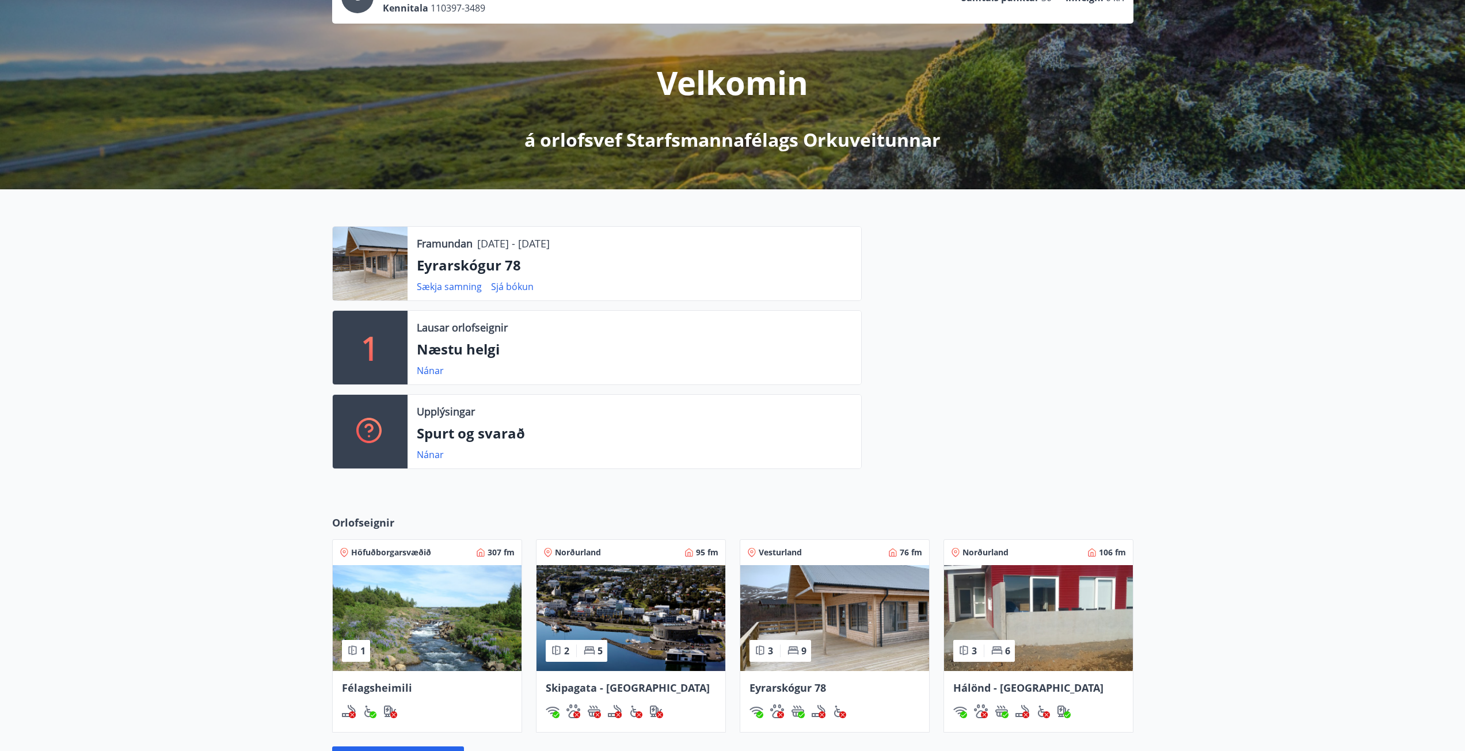
scroll to position [230, 0]
